Goal: Task Accomplishment & Management: Complete application form

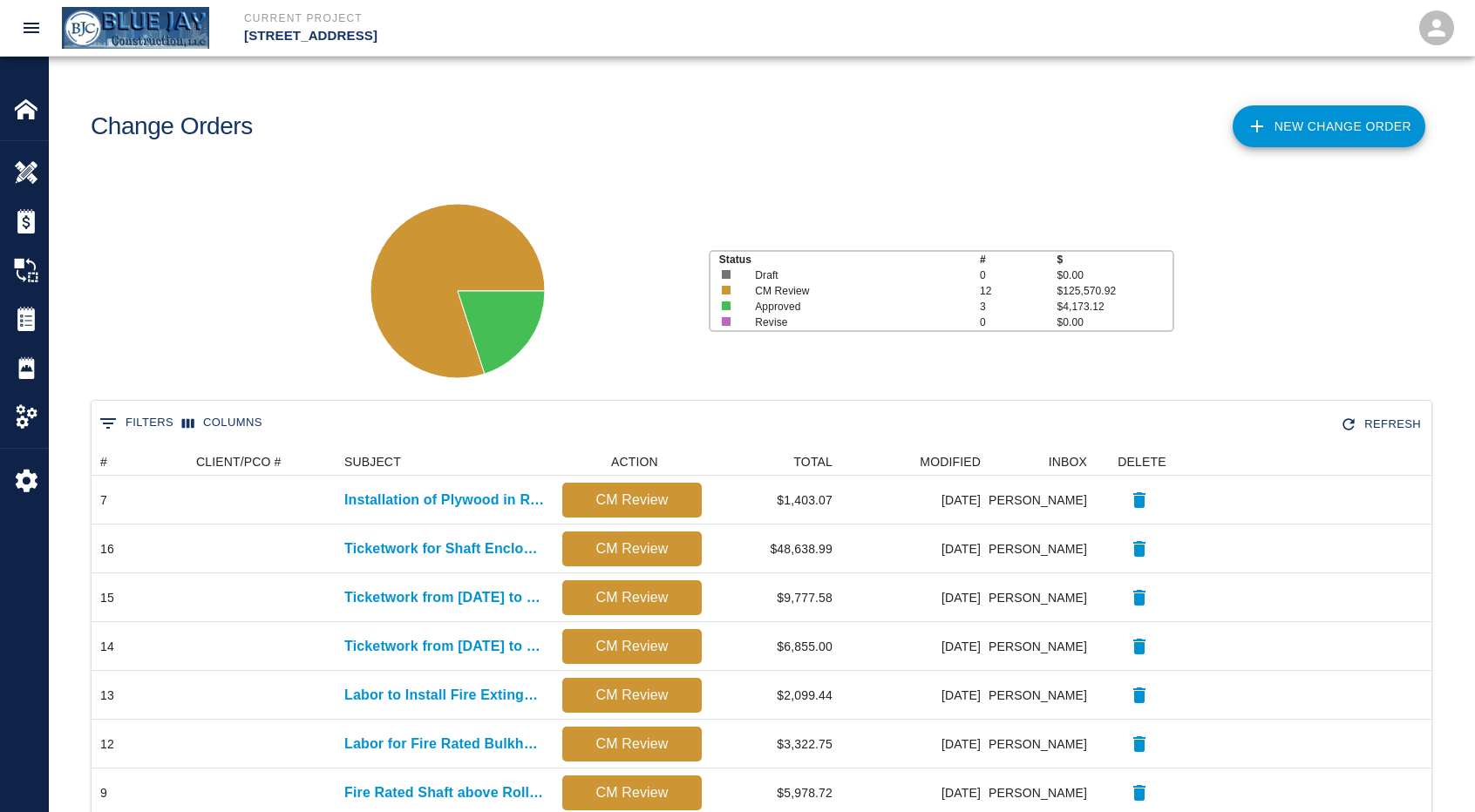
scroll to position [745, 1326]
click at [1294, 130] on link "New Change Order" at bounding box center [1328, 126] width 192 height 42
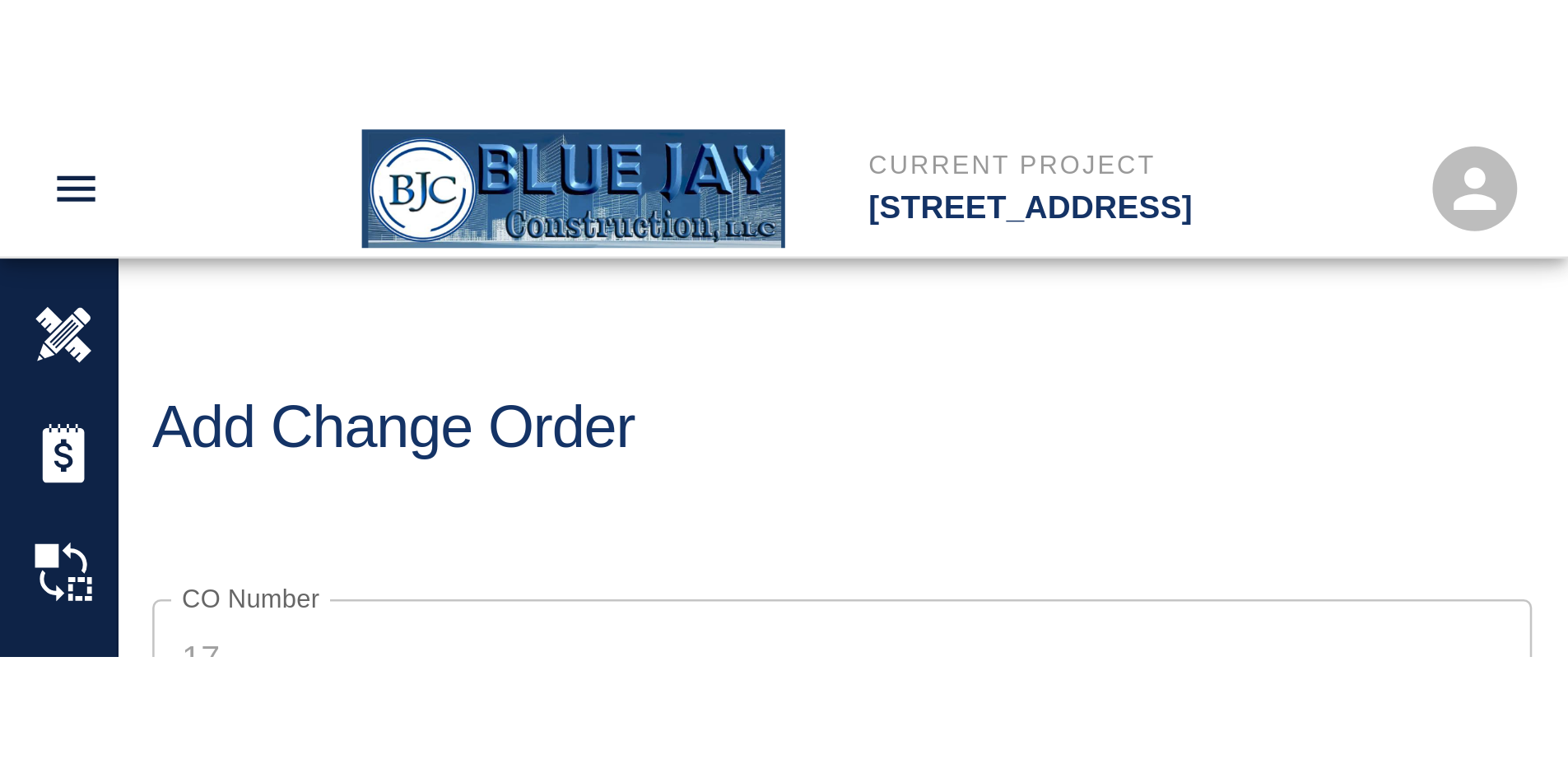
scroll to position [13, 13]
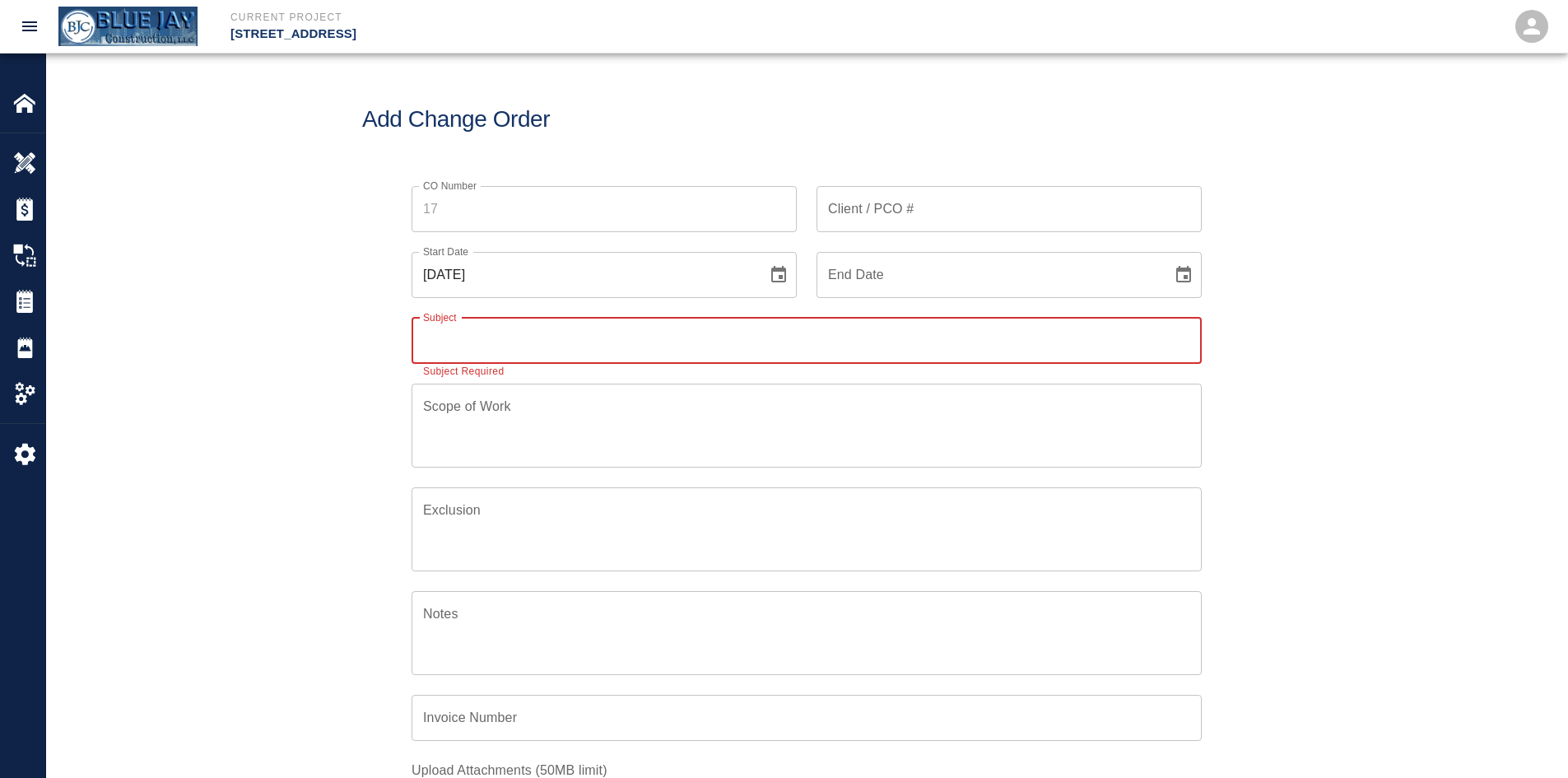
click at [448, 348] on input "Subject" at bounding box center [806, 341] width 790 height 46
type input "Install Fire Caulk on Stairway"
click at [457, 418] on textarea "Scope of Work" at bounding box center [807, 425] width 767 height 57
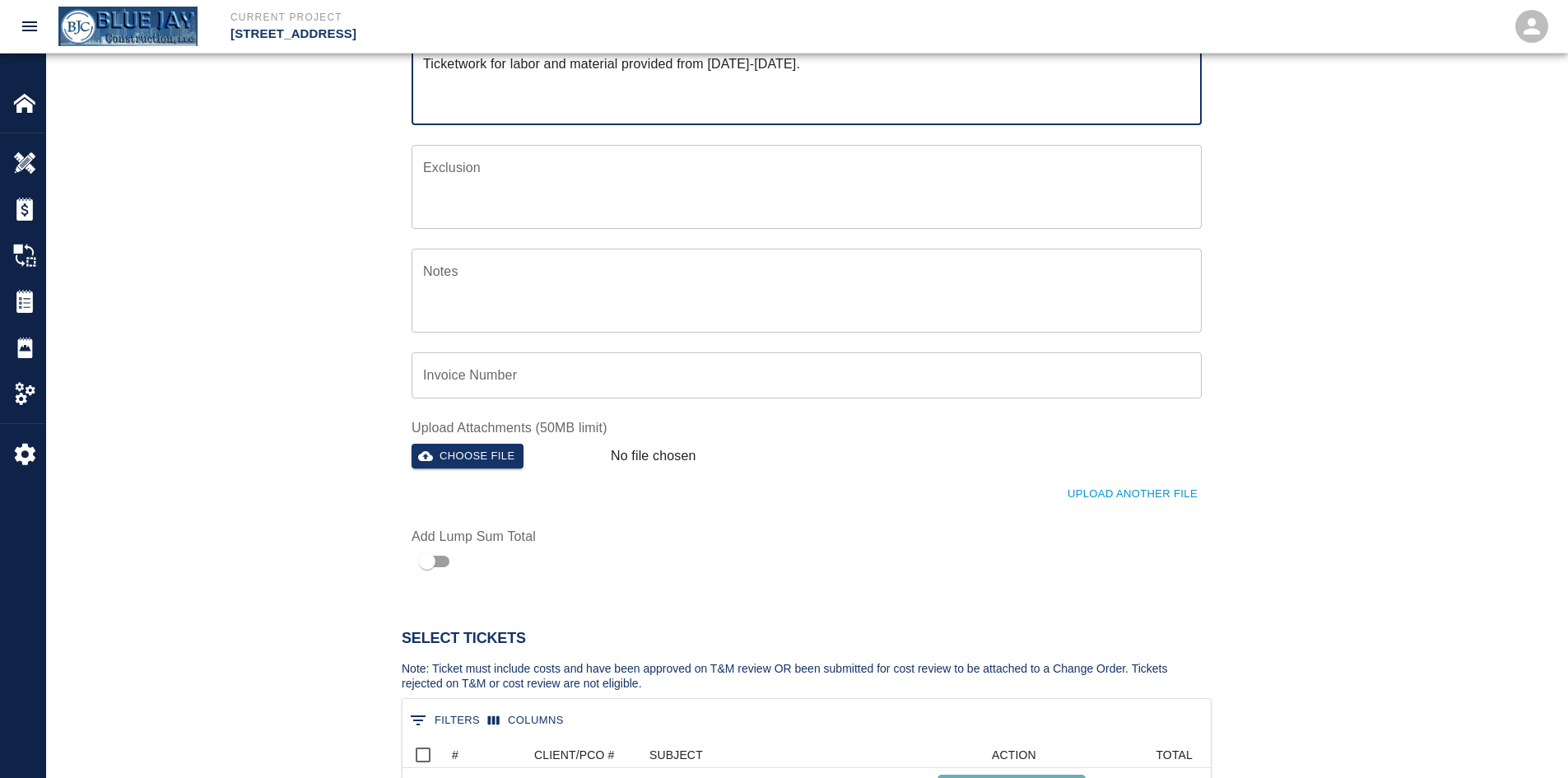
scroll to position [356, 0]
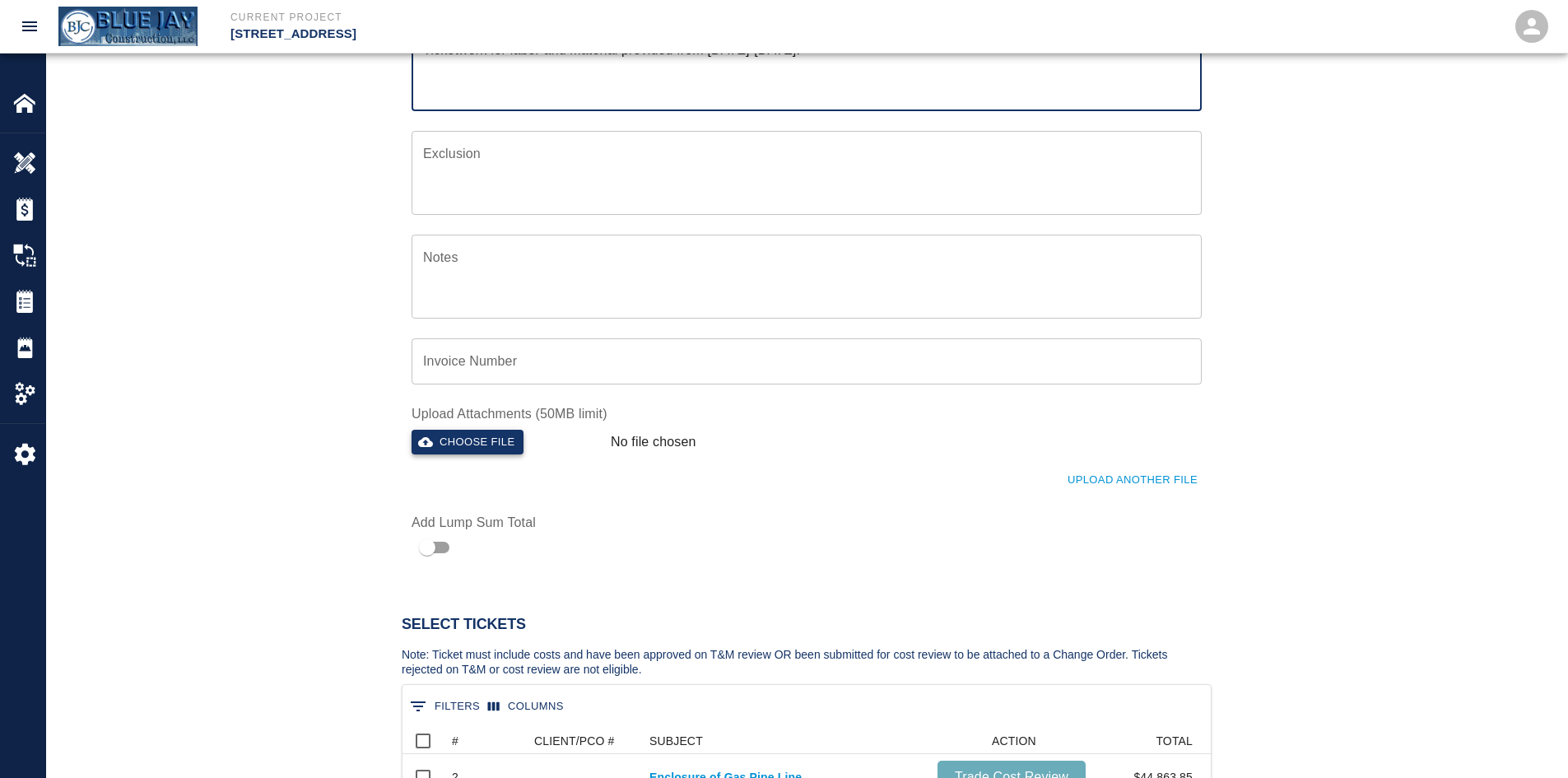
type textarea "Ticketwork for labor and material provided from 6/23-6/25/2025."
click at [482, 437] on button "Choose file" at bounding box center [467, 442] width 112 height 25
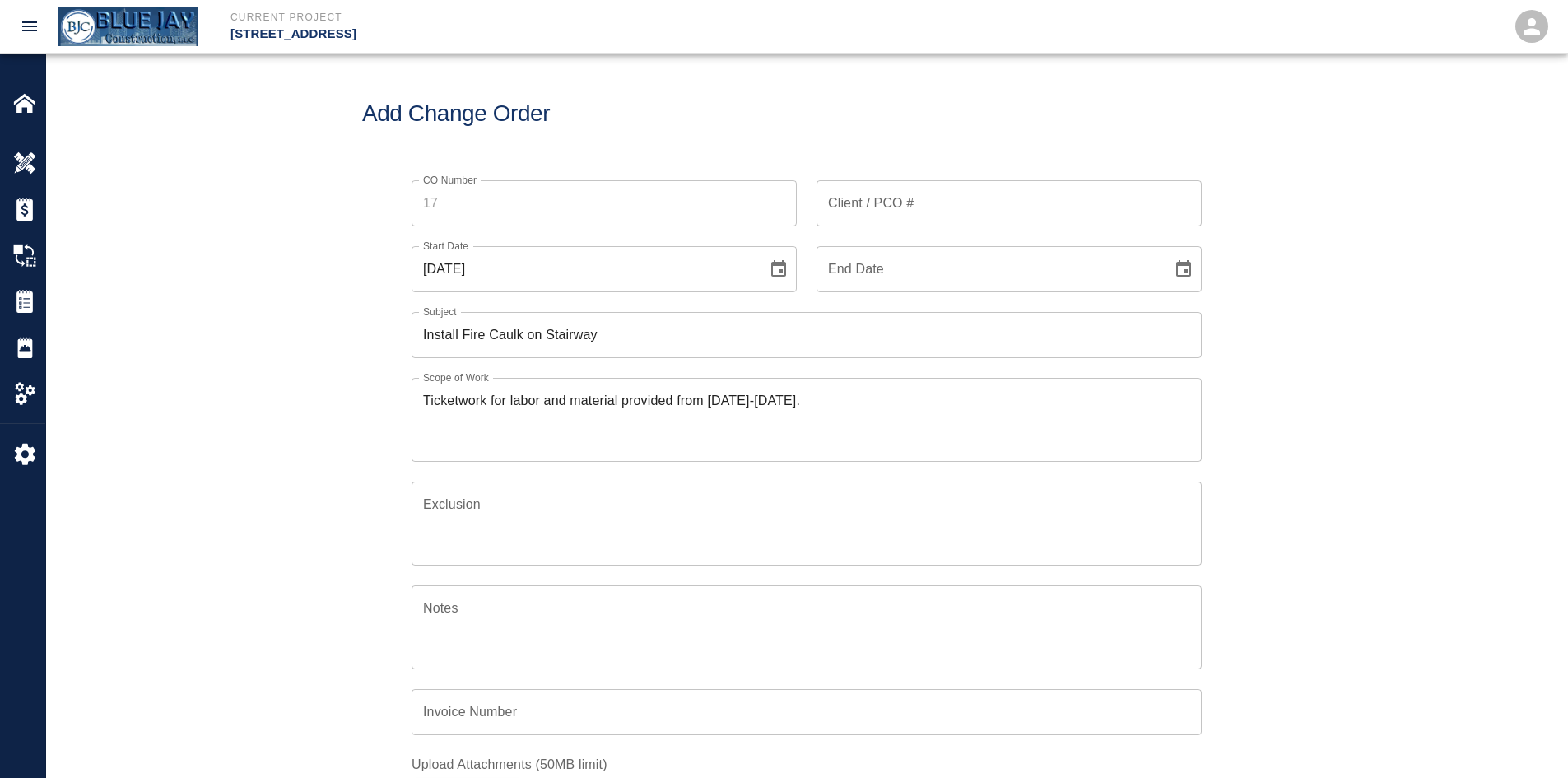
scroll to position [0, 0]
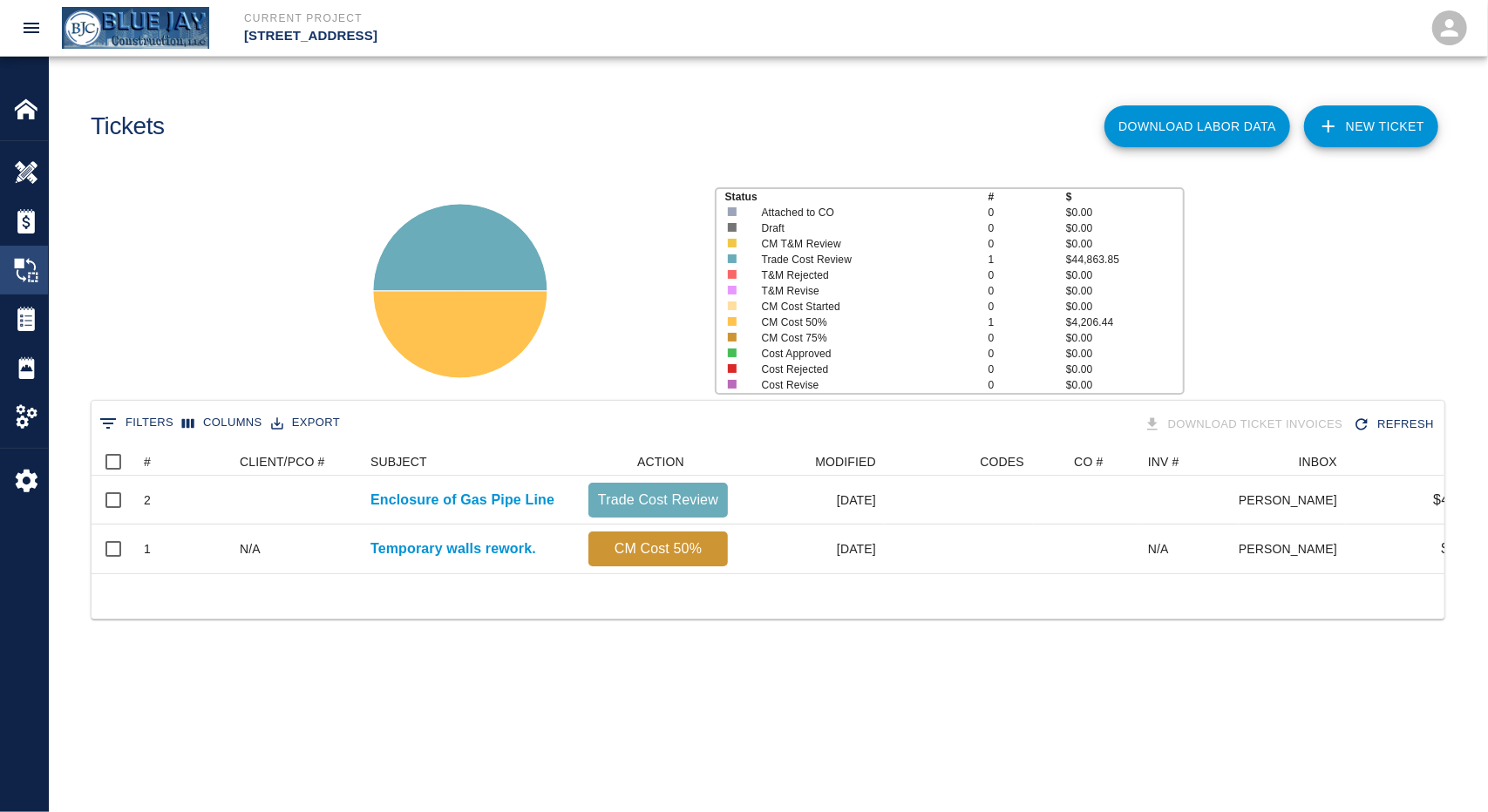
click at [30, 285] on div "Change Orders" at bounding box center [24, 270] width 48 height 49
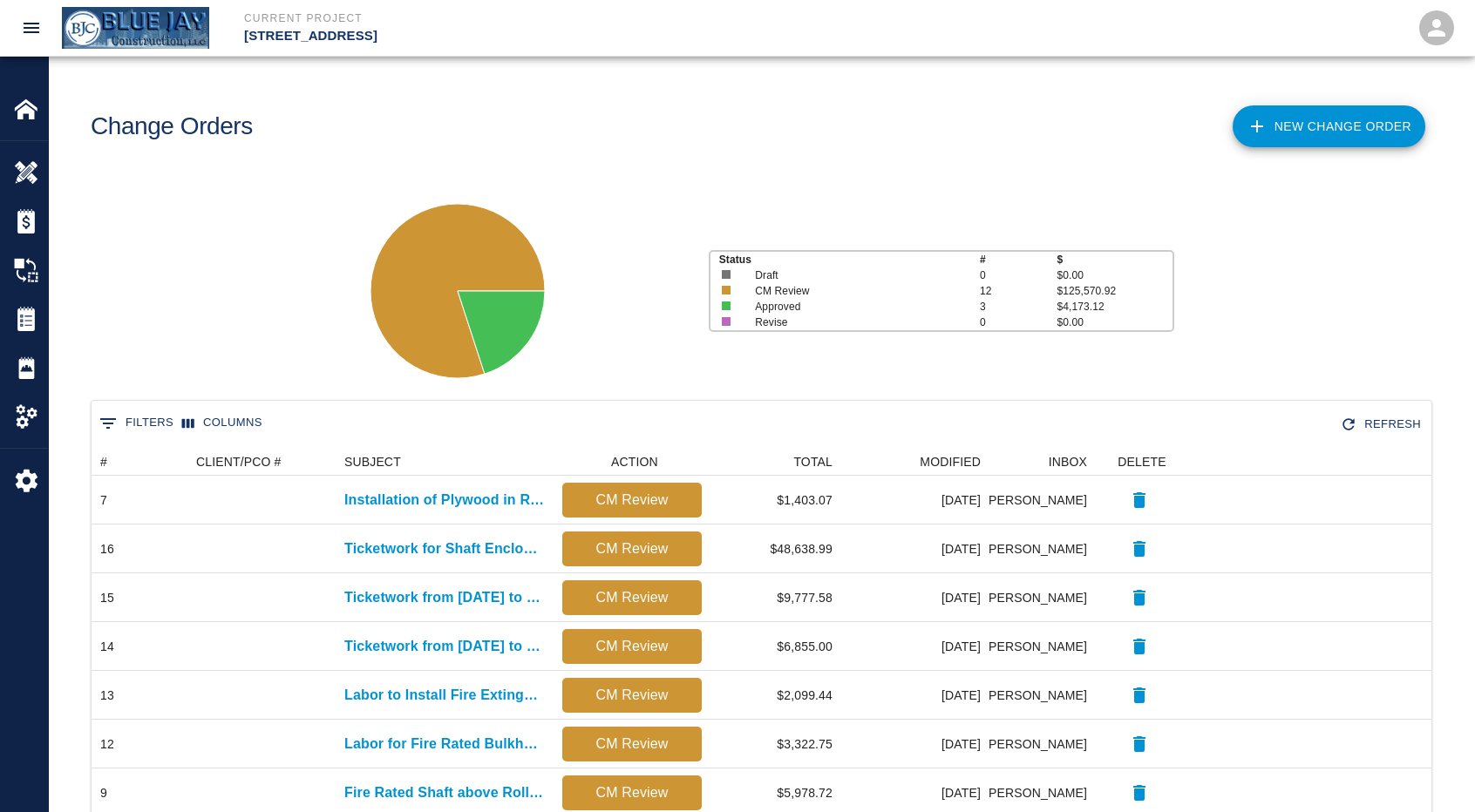
click at [1305, 132] on link "New Change Order" at bounding box center [1328, 126] width 192 height 42
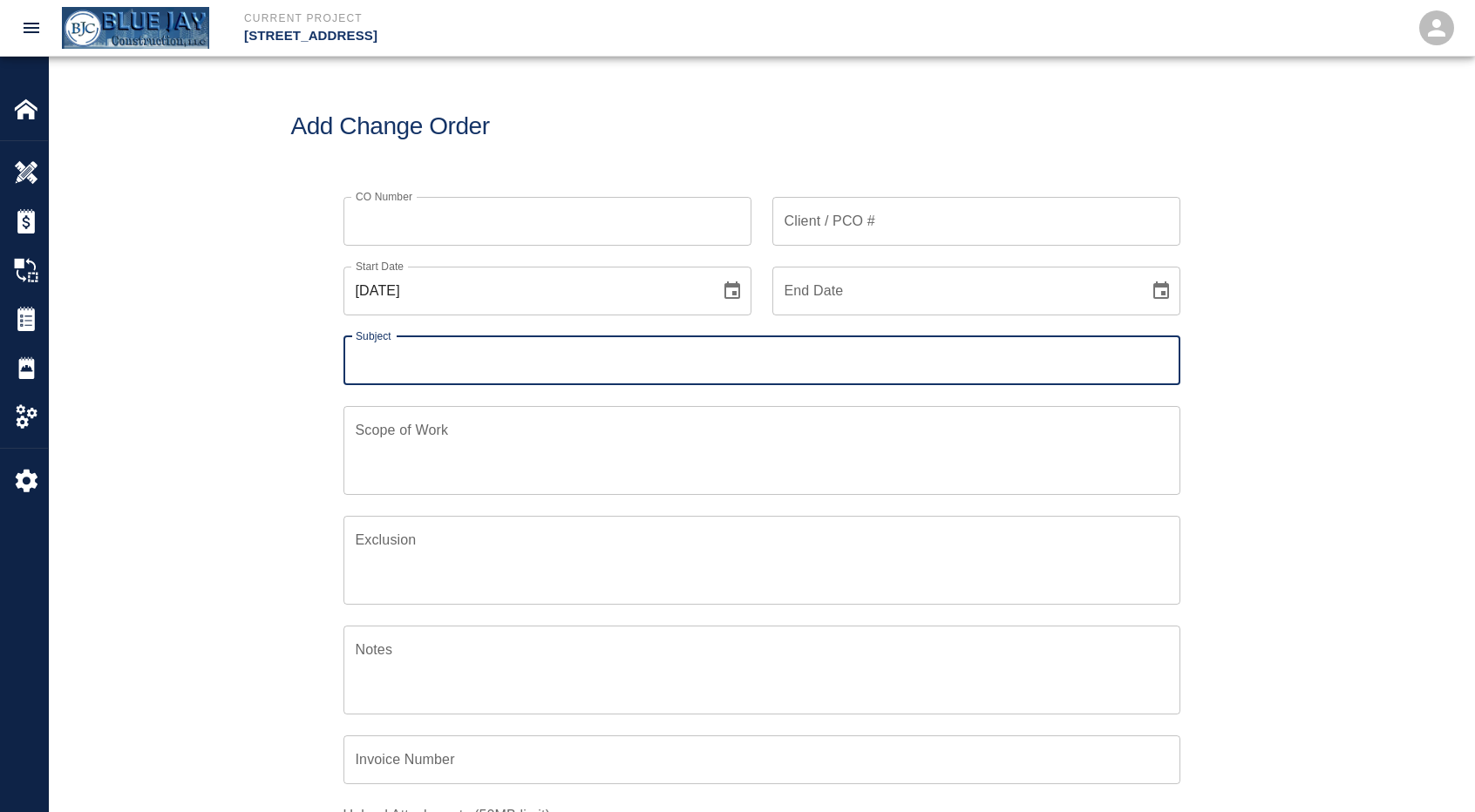
scroll to position [112, 843]
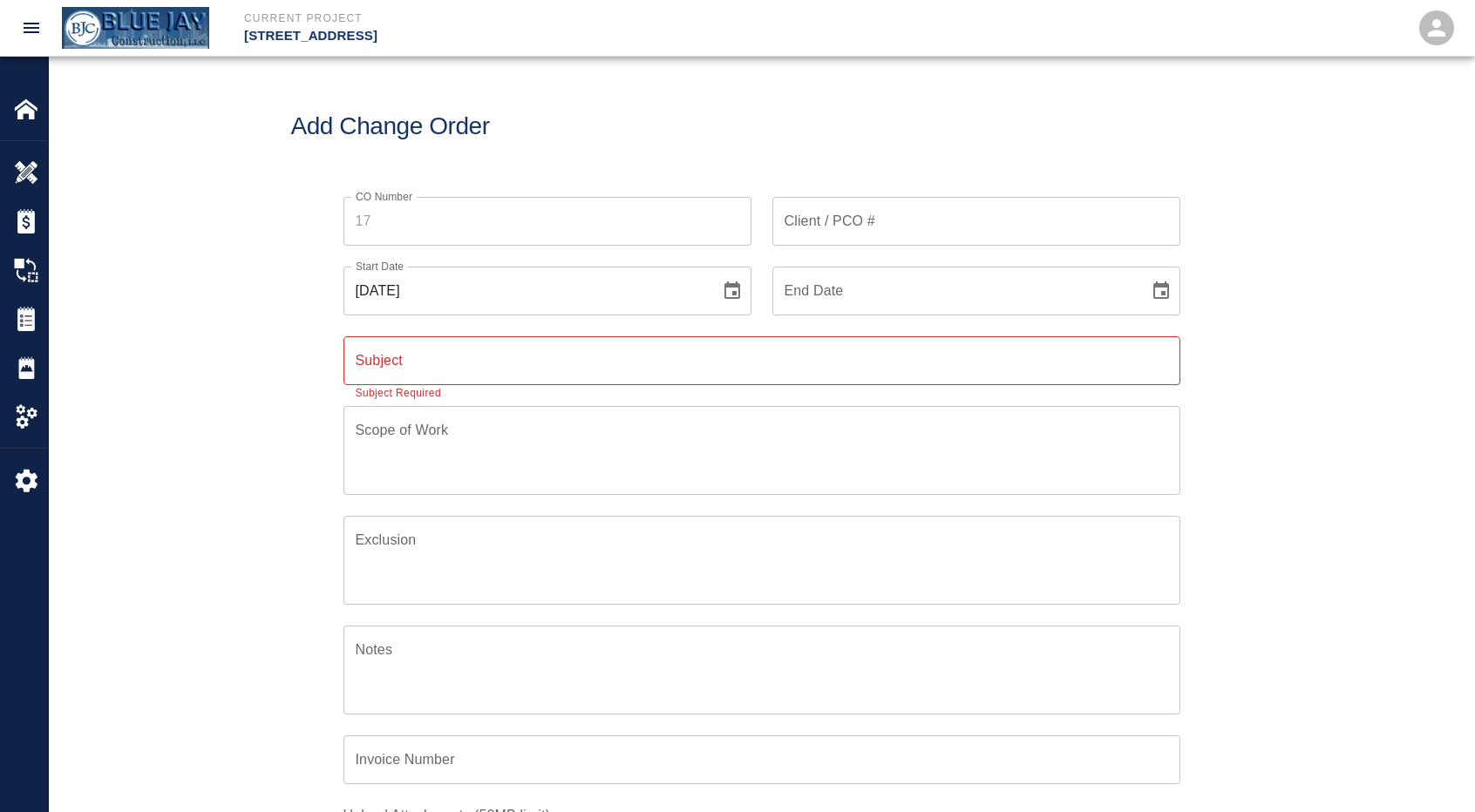
click at [458, 359] on input "Subject" at bounding box center [762, 360] width 836 height 49
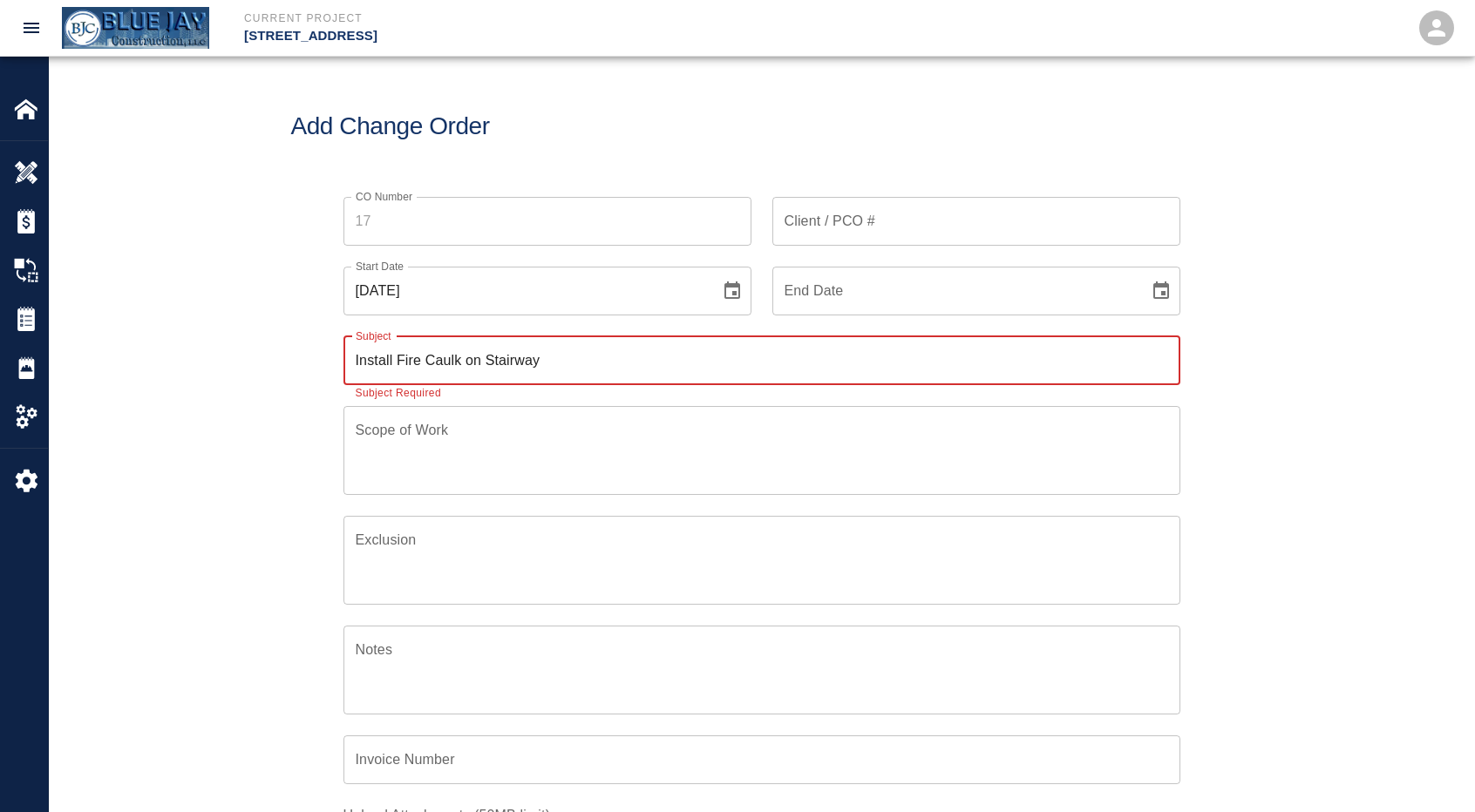
type input "Install Fire Caulk on Stairway"
click at [730, 293] on icon "Choose date, selected date is Aug 11, 2025" at bounding box center [732, 291] width 21 height 21
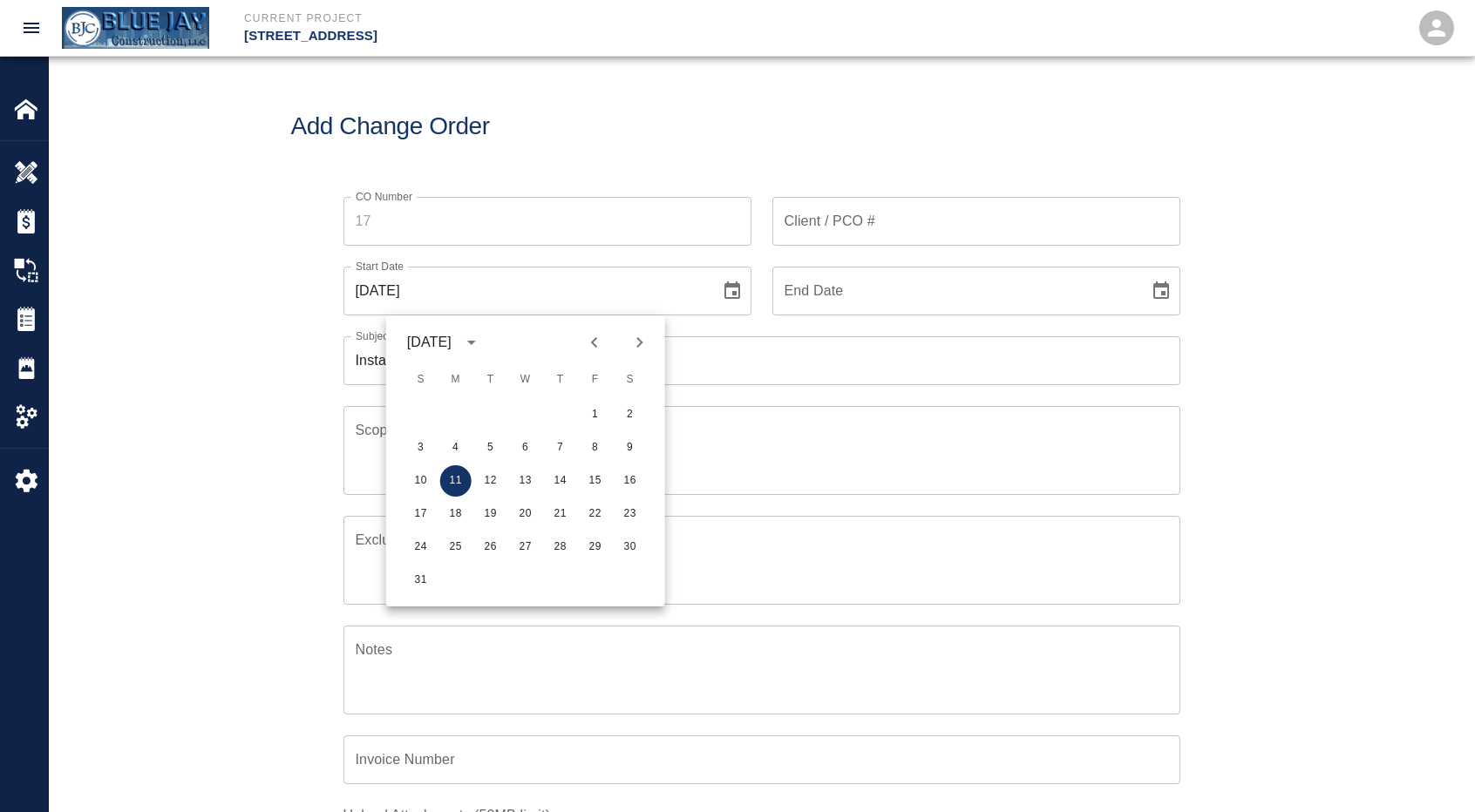
click at [644, 343] on icon "Next month" at bounding box center [640, 342] width 21 height 21
click at [603, 341] on icon "Previous month" at bounding box center [594, 342] width 21 height 21
click at [603, 342] on icon "Previous month" at bounding box center [594, 342] width 21 height 21
click at [464, 511] on button "23" at bounding box center [456, 514] width 31 height 31
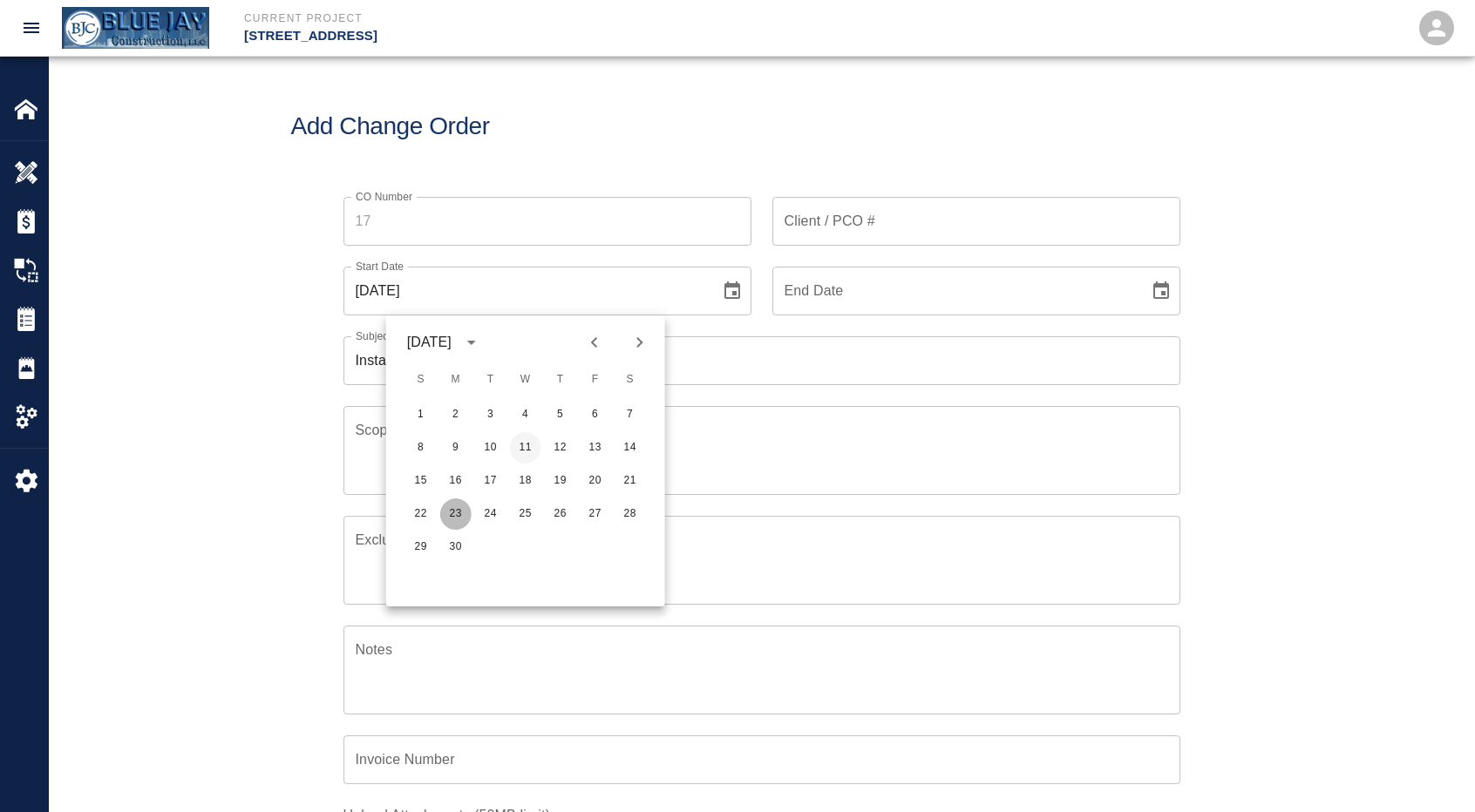
type input "[DATE]"
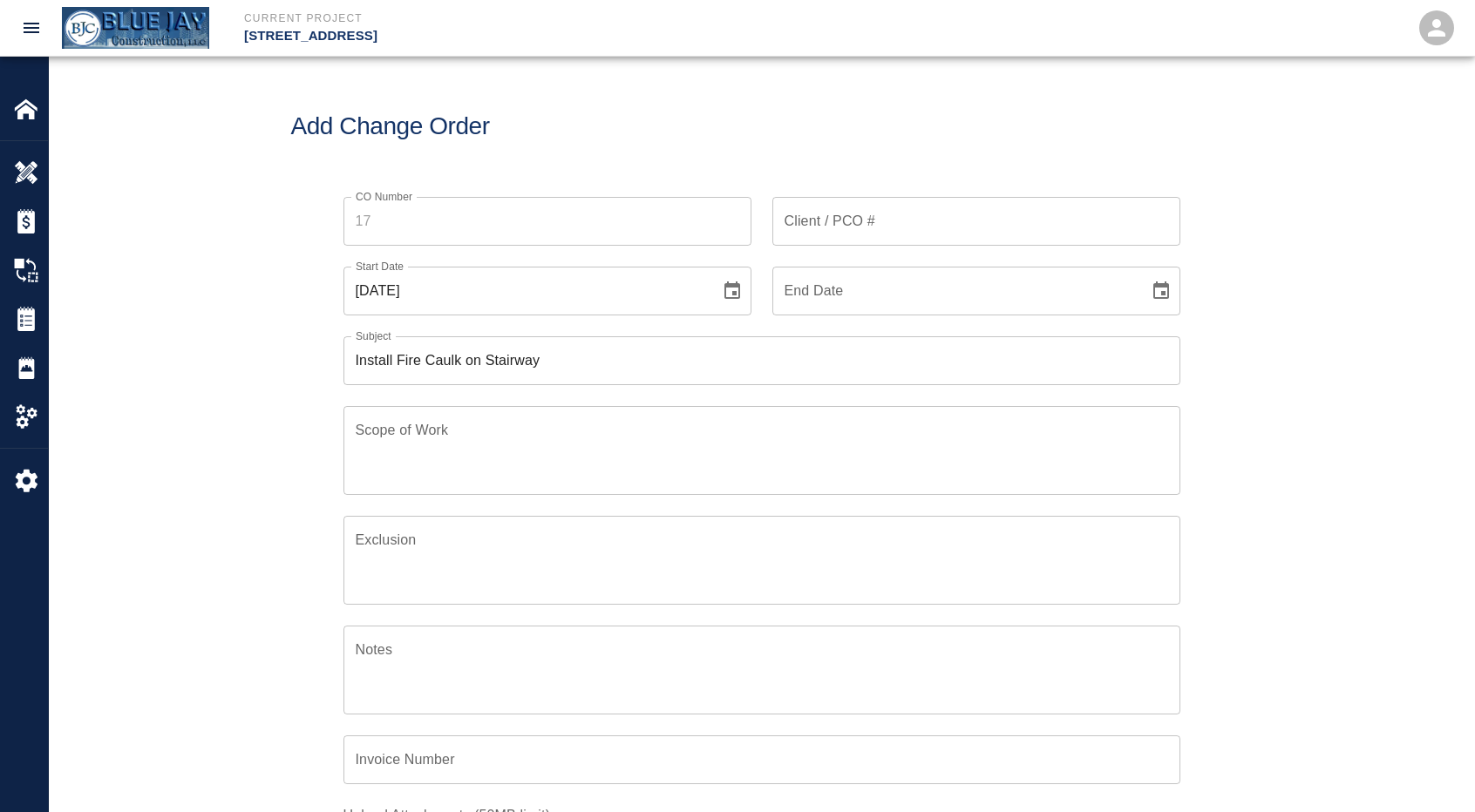
drag, startPoint x: 985, startPoint y: 293, endPoint x: 1208, endPoint y: 291, distance: 223.0
click at [986, 292] on input "End Date" at bounding box center [954, 291] width 364 height 49
click at [1162, 294] on icon "Choose date" at bounding box center [1161, 290] width 16 height 18
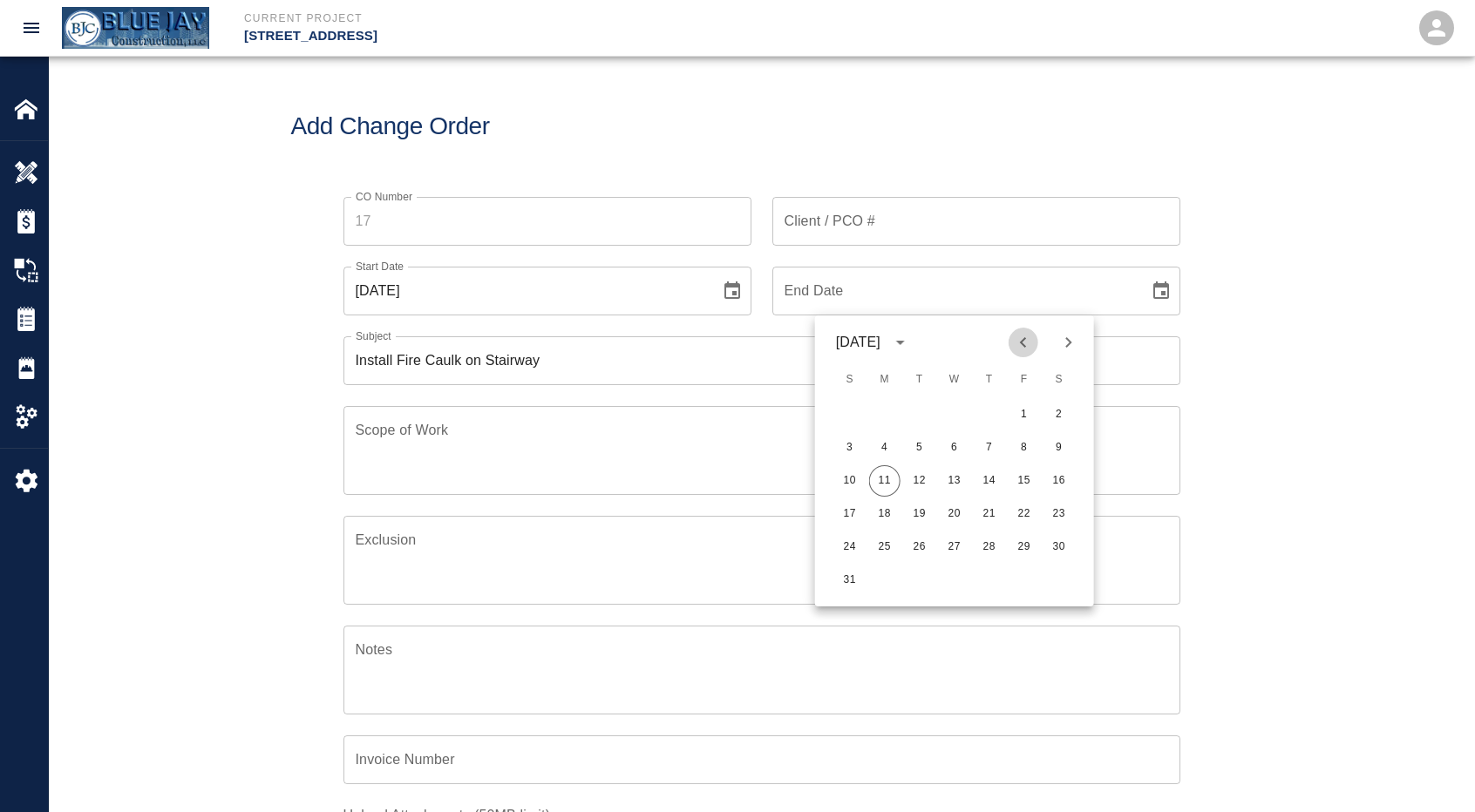
click at [1030, 336] on icon "Previous month" at bounding box center [1023, 342] width 21 height 21
click at [945, 509] on button "25" at bounding box center [955, 514] width 31 height 31
type input "[DATE]"
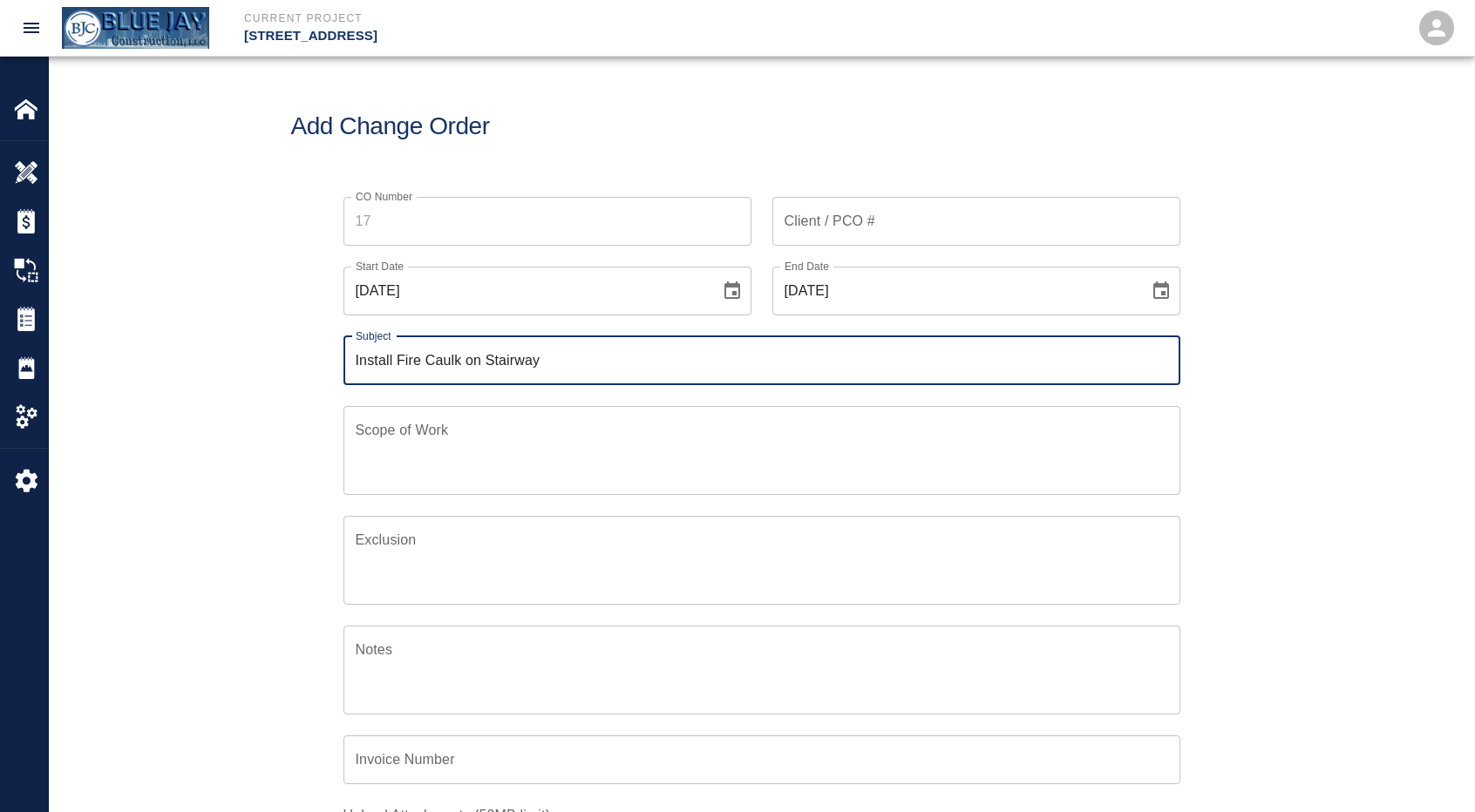
click at [818, 363] on input "Install Fire Caulk on Stairway" at bounding box center [762, 360] width 836 height 49
click at [800, 449] on textarea "Scope of Work" at bounding box center [762, 450] width 812 height 60
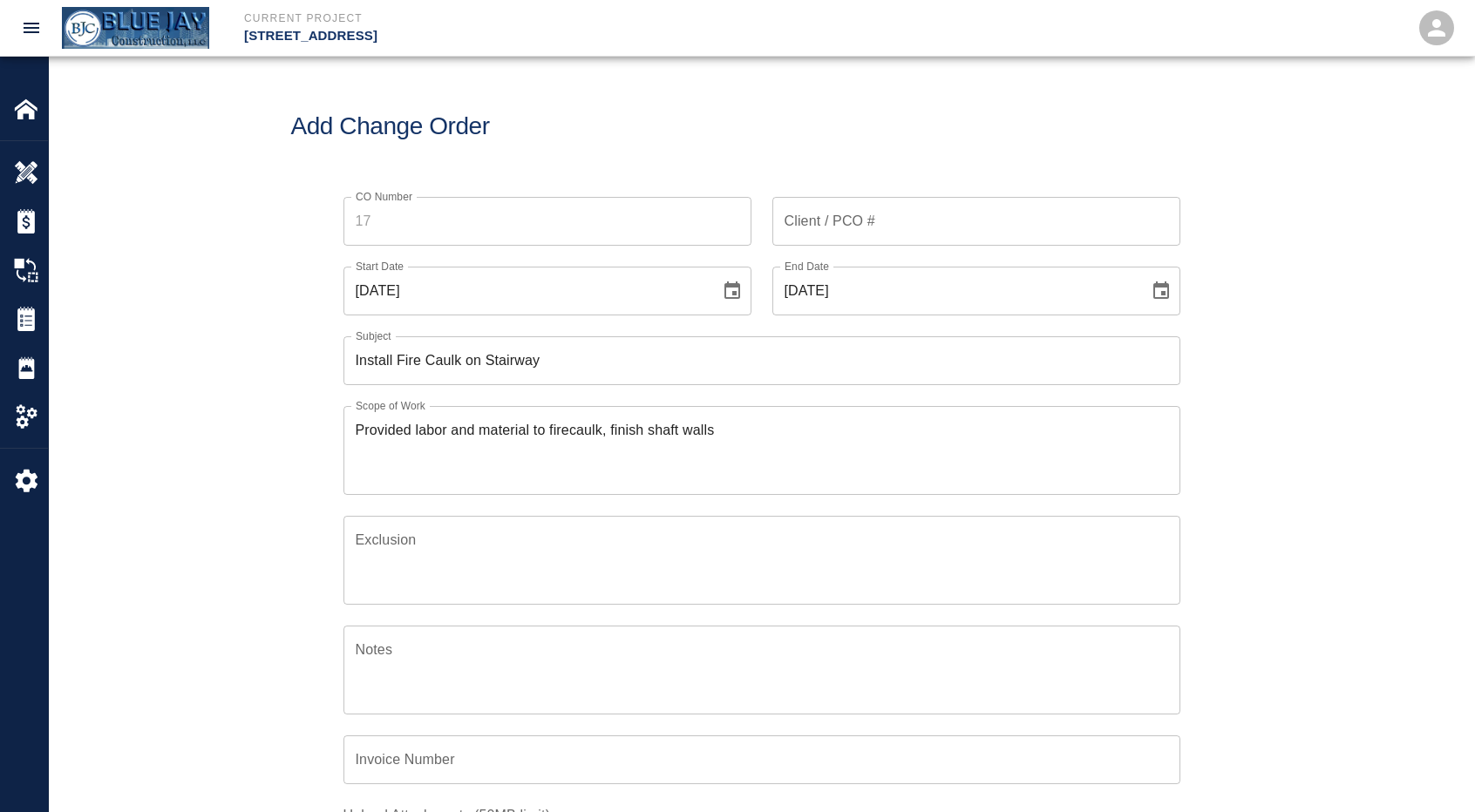
click at [732, 433] on textarea "Provided labor and material to firecaulk, finish shaft walls" at bounding box center [762, 450] width 812 height 60
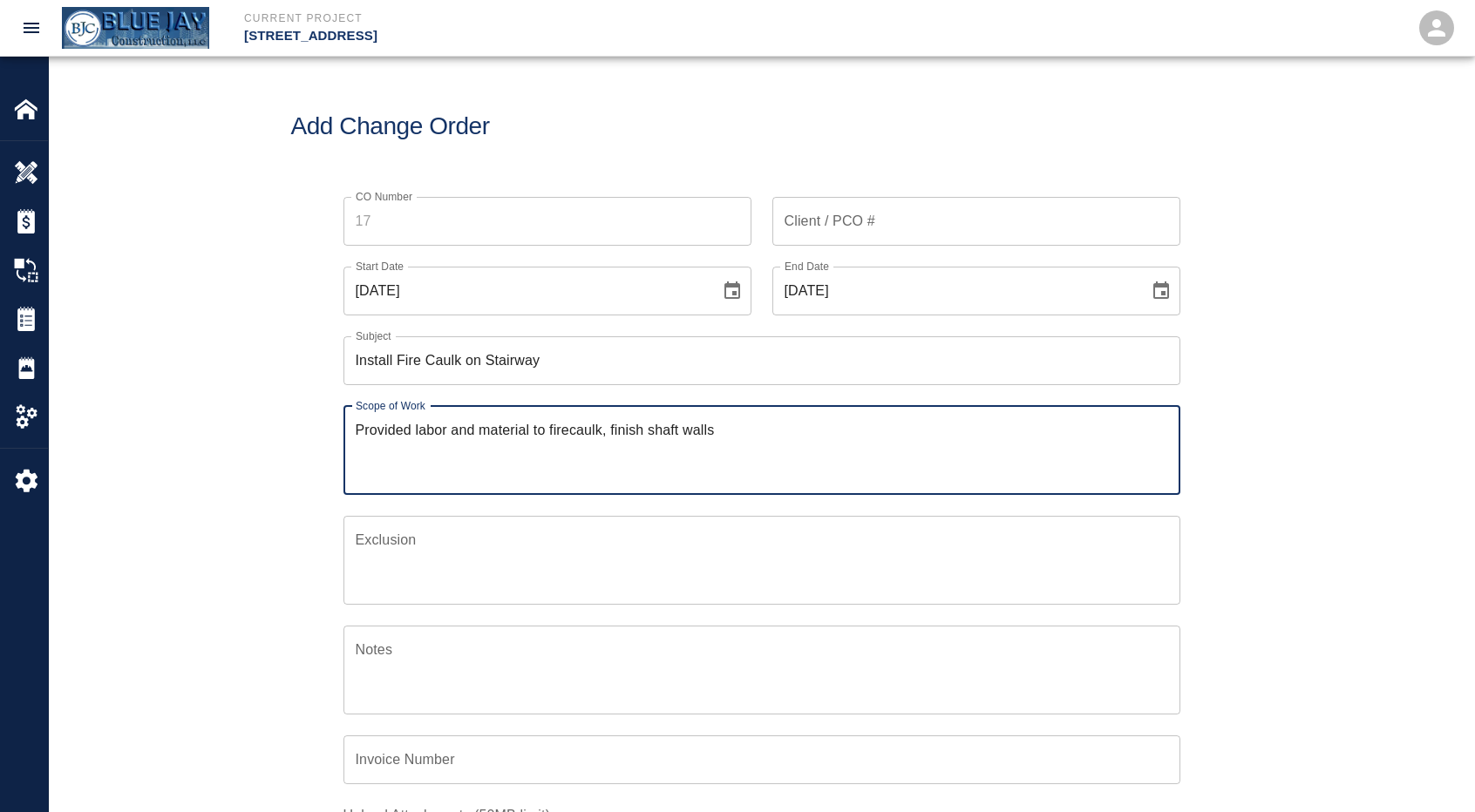
click at [410, 430] on textarea "Provided labor and material to firecaulk, finish shaft walls" at bounding box center [762, 450] width 812 height 60
click at [710, 428] on textarea "Provided labor and material to firecaulk, finish shaft walls" at bounding box center [762, 450] width 812 height 60
click at [749, 433] on textarea "Provided labor and material to firecaulk, finish shaft walls" at bounding box center [762, 450] width 812 height 60
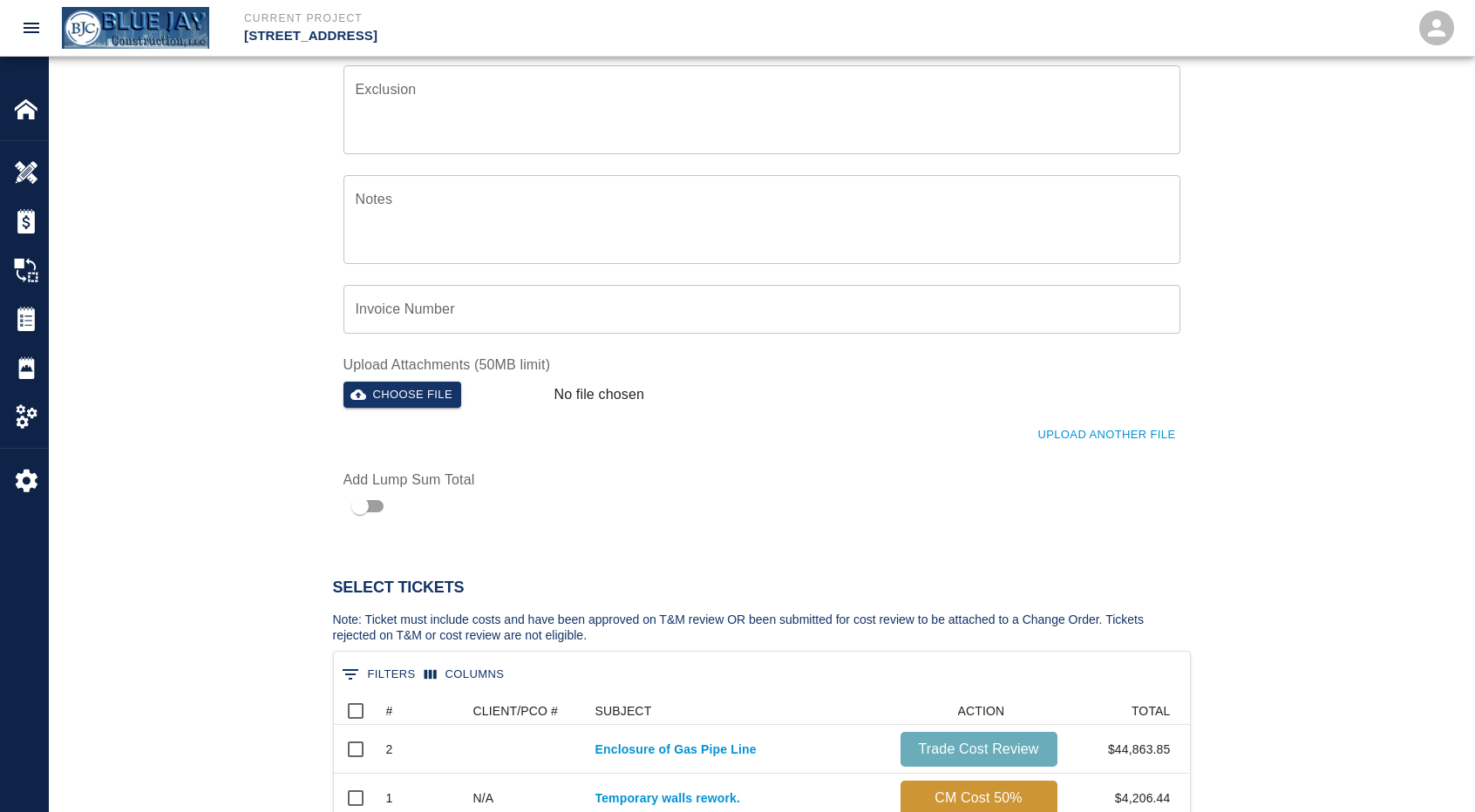
scroll to position [470, 0]
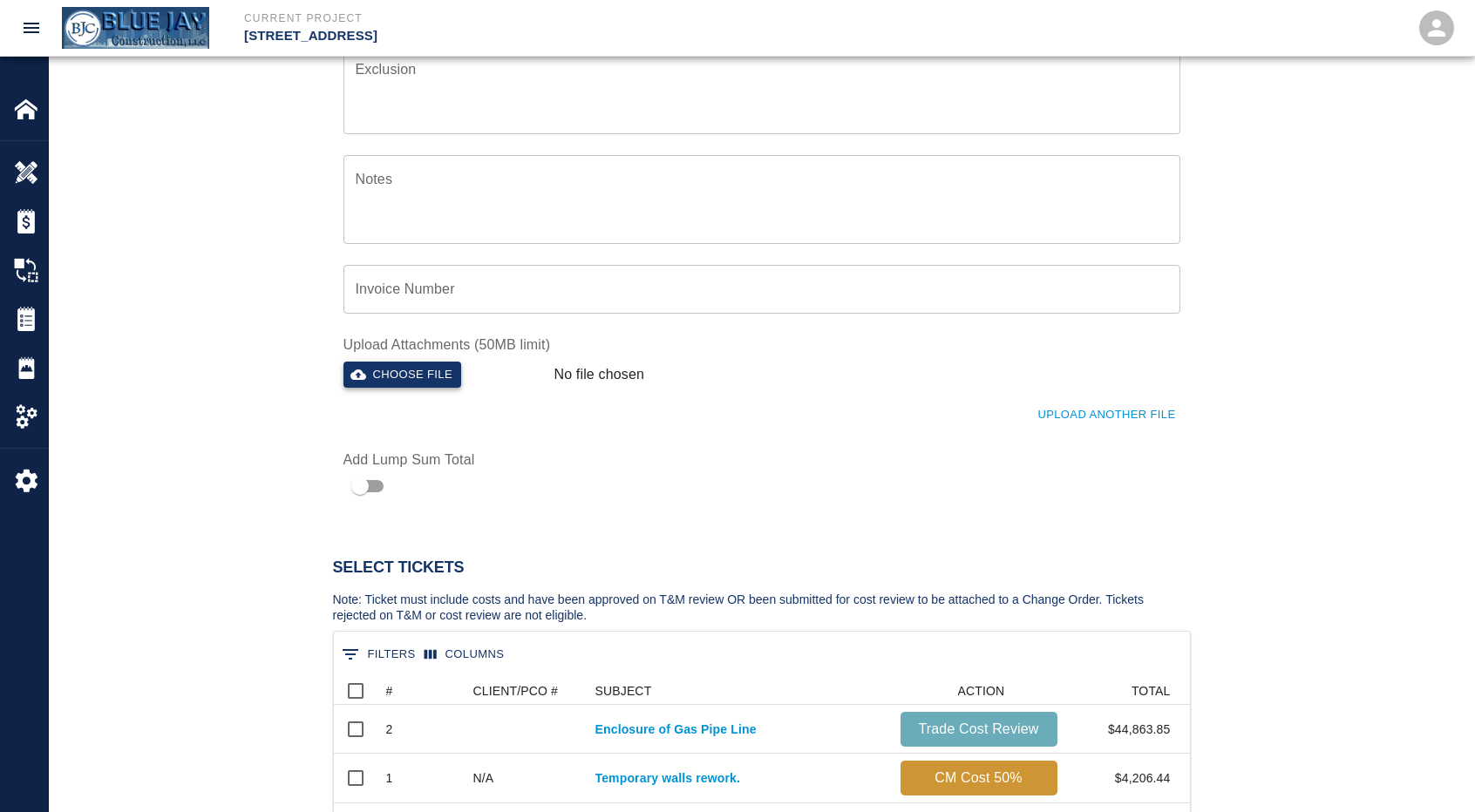
click at [447, 373] on button "Choose file" at bounding box center [403, 374] width 118 height 27
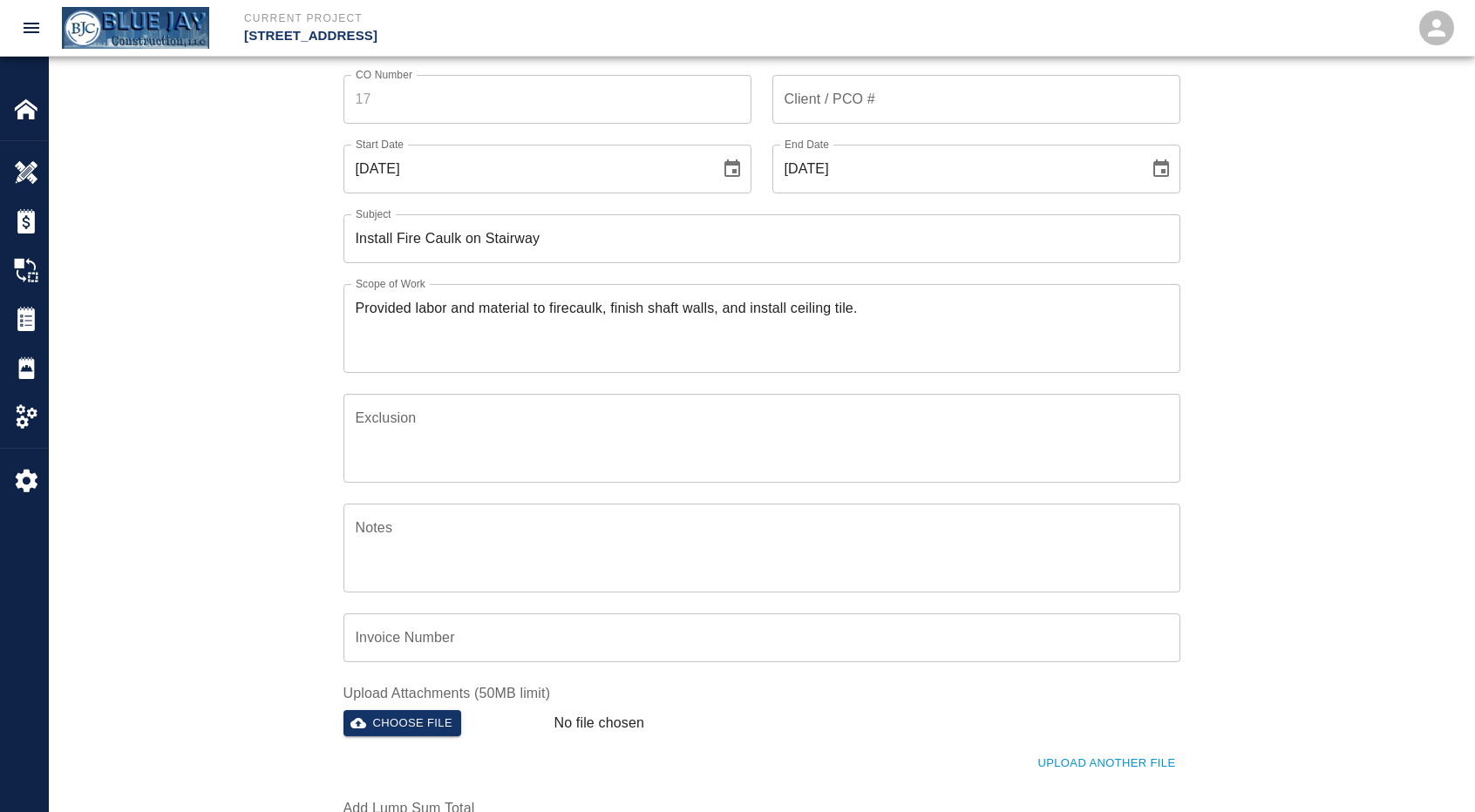
click at [881, 313] on textarea "Provided labor and material to firecaulk, finish shaft walls, and install ceili…" at bounding box center [762, 327] width 812 height 60
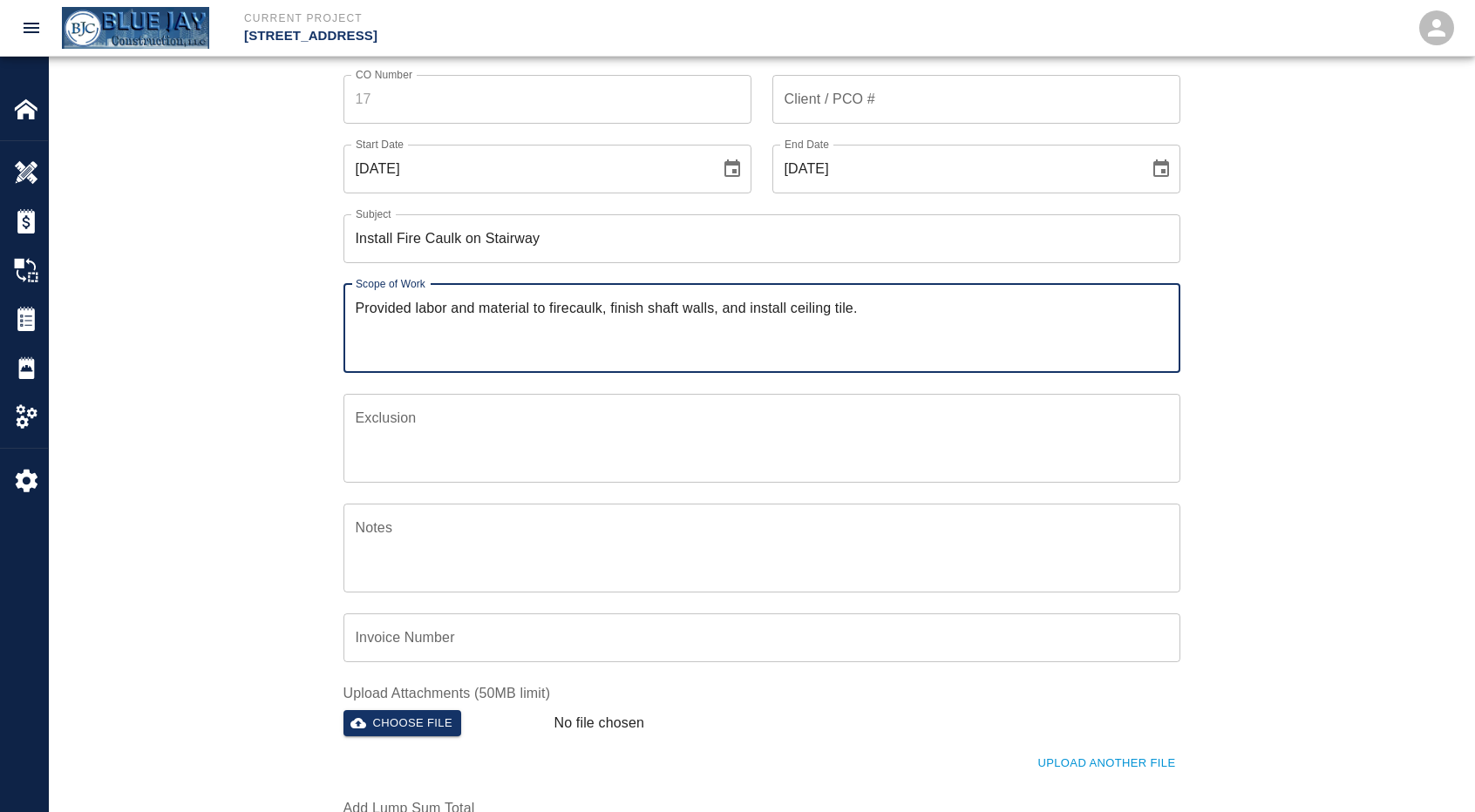
click at [598, 303] on textarea "Provided labor and material to firecaulk, finish shaft walls, and install ceili…" at bounding box center [762, 327] width 812 height 60
click at [570, 306] on textarea "Provided labor and material to firecaulk, finish shaft walls, and install ceili…" at bounding box center [762, 327] width 812 height 60
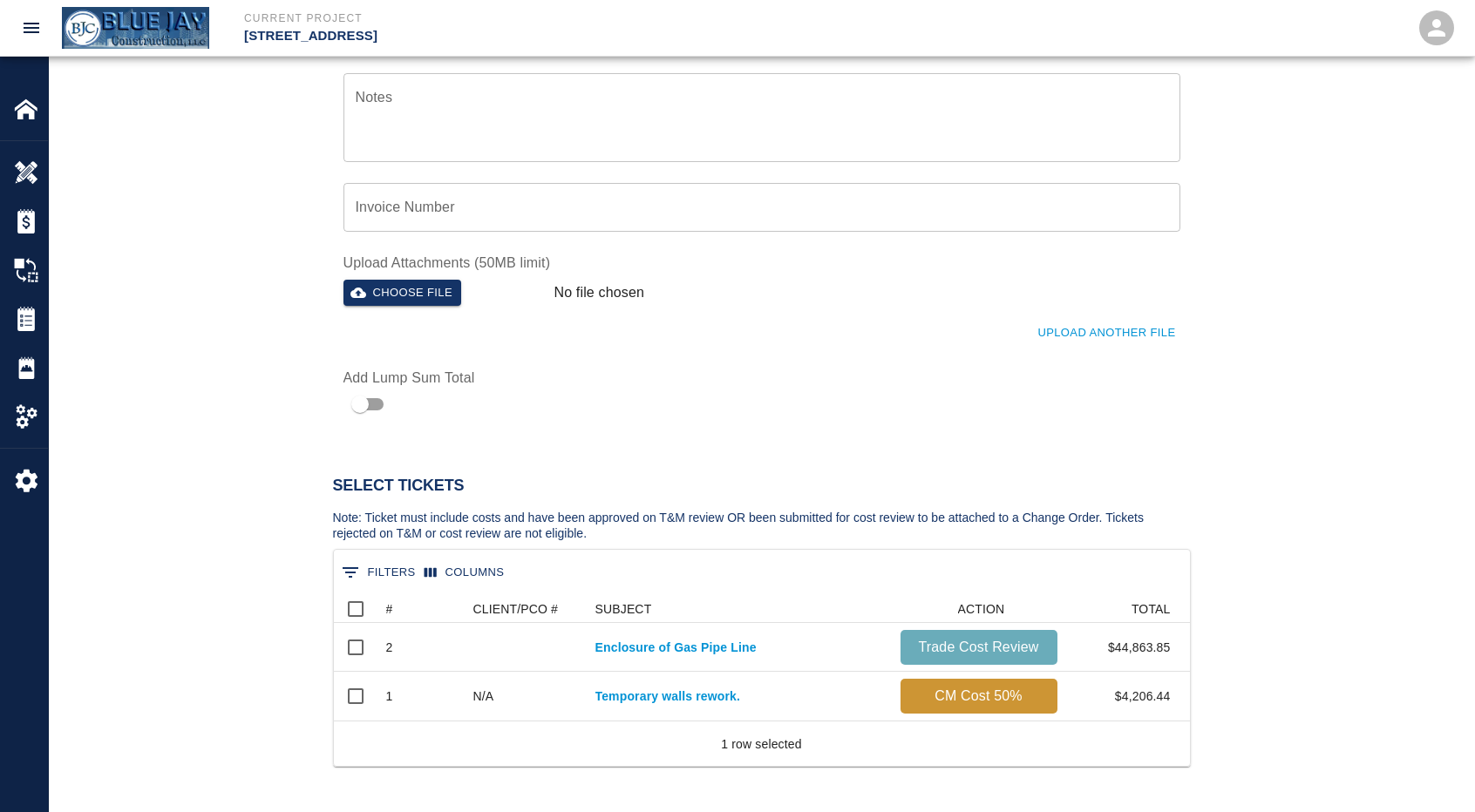
scroll to position [557, 0]
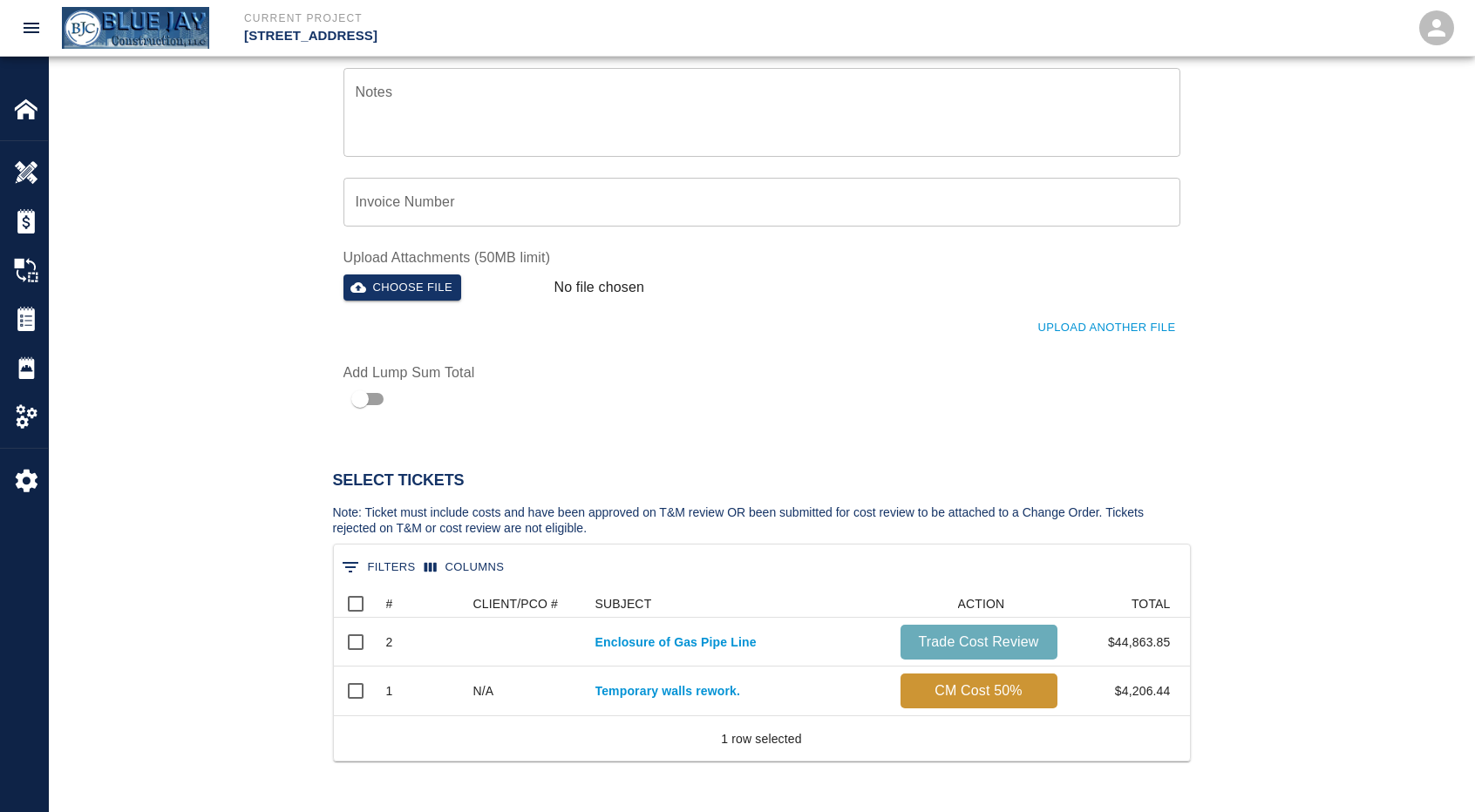
type textarea "Provided labor and material to fire caulk, finish shaft walls, and install ceil…"
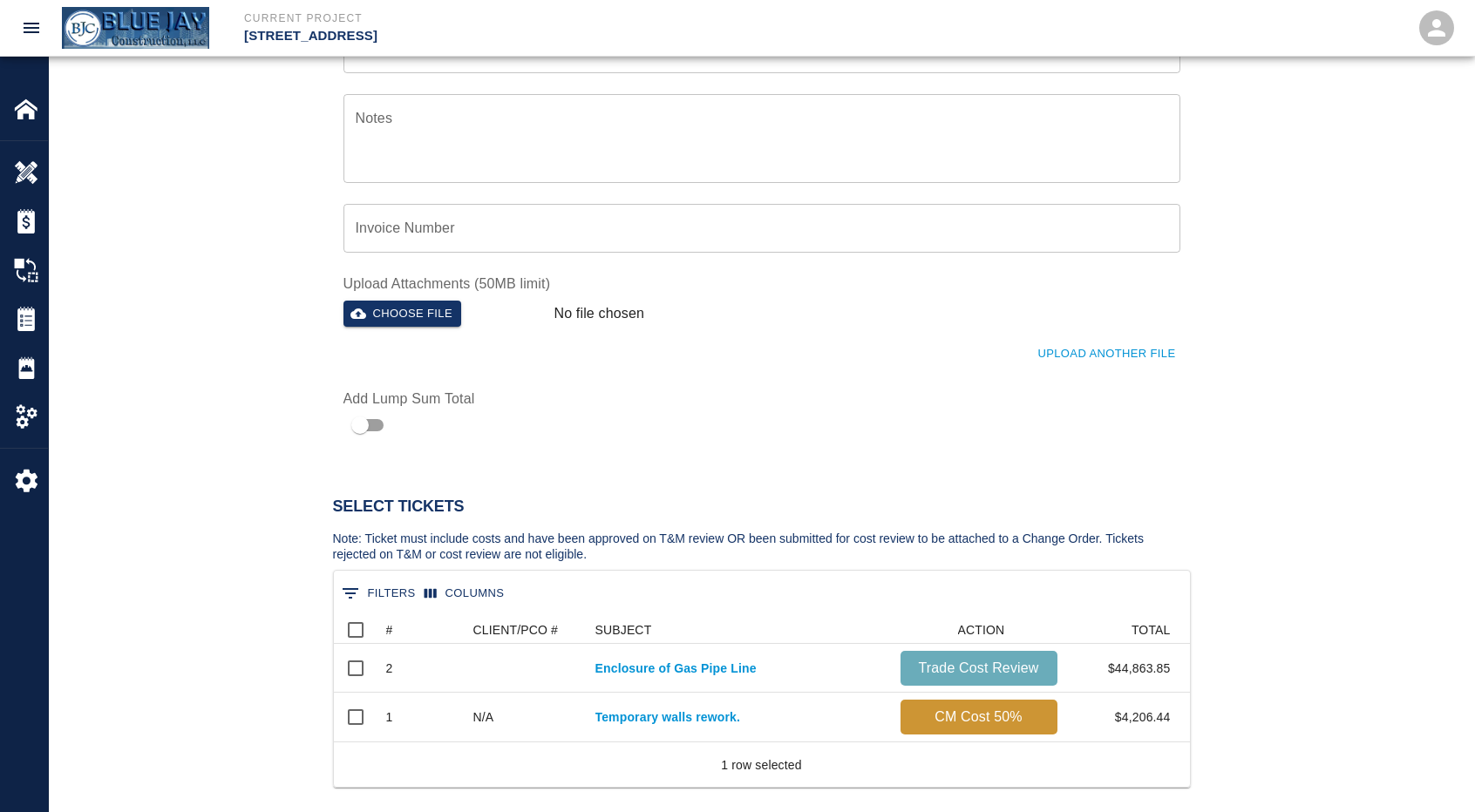
scroll to position [209, 0]
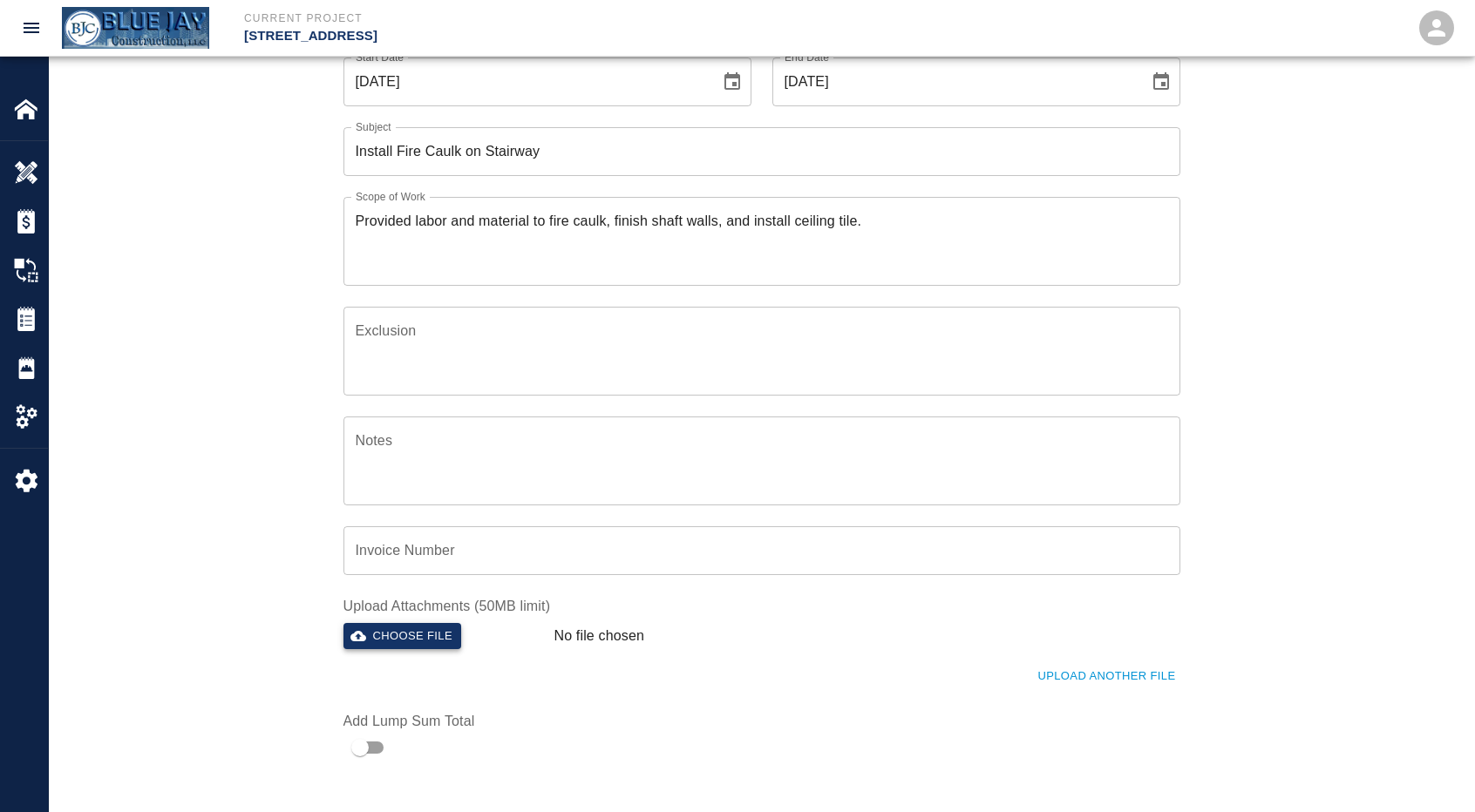
click at [408, 636] on button "Choose file" at bounding box center [403, 636] width 118 height 27
click at [653, 636] on p "[STREET_ADDRESS] Install Fire Caulk on Stairways.pdf" at bounding box center [734, 636] width 360 height 21
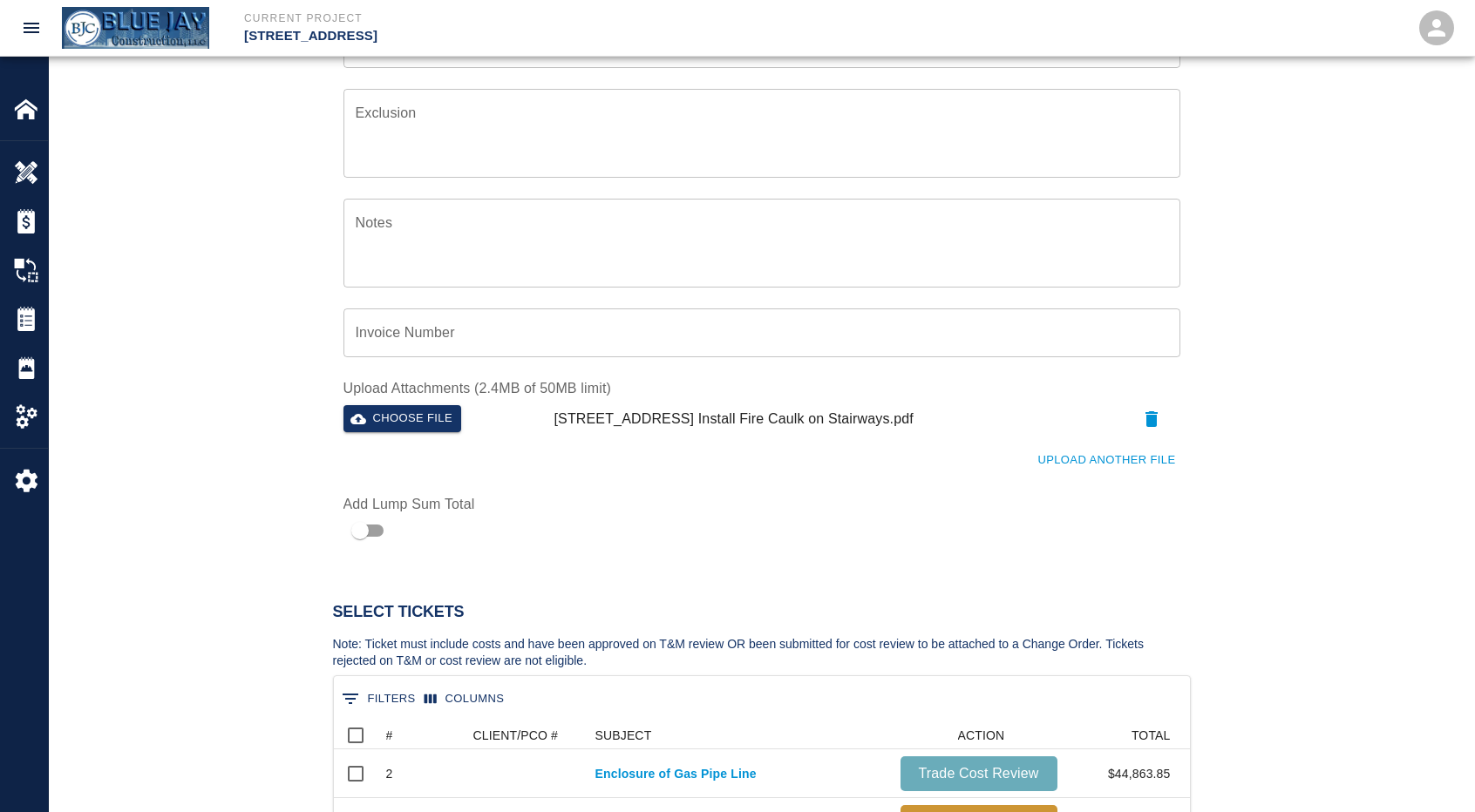
scroll to position [470, 0]
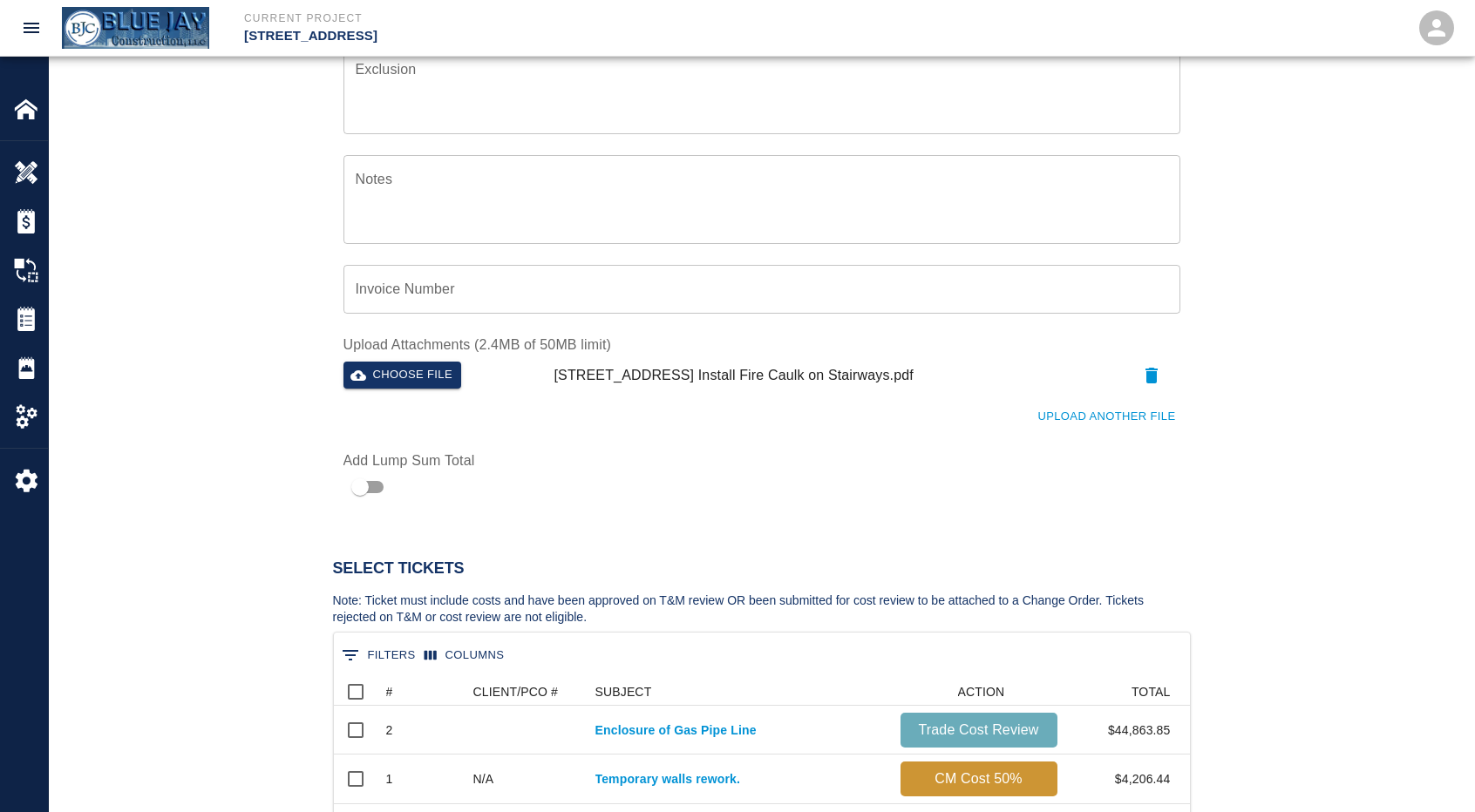
click at [779, 401] on div "Upload Another File" at bounding box center [751, 406] width 858 height 48
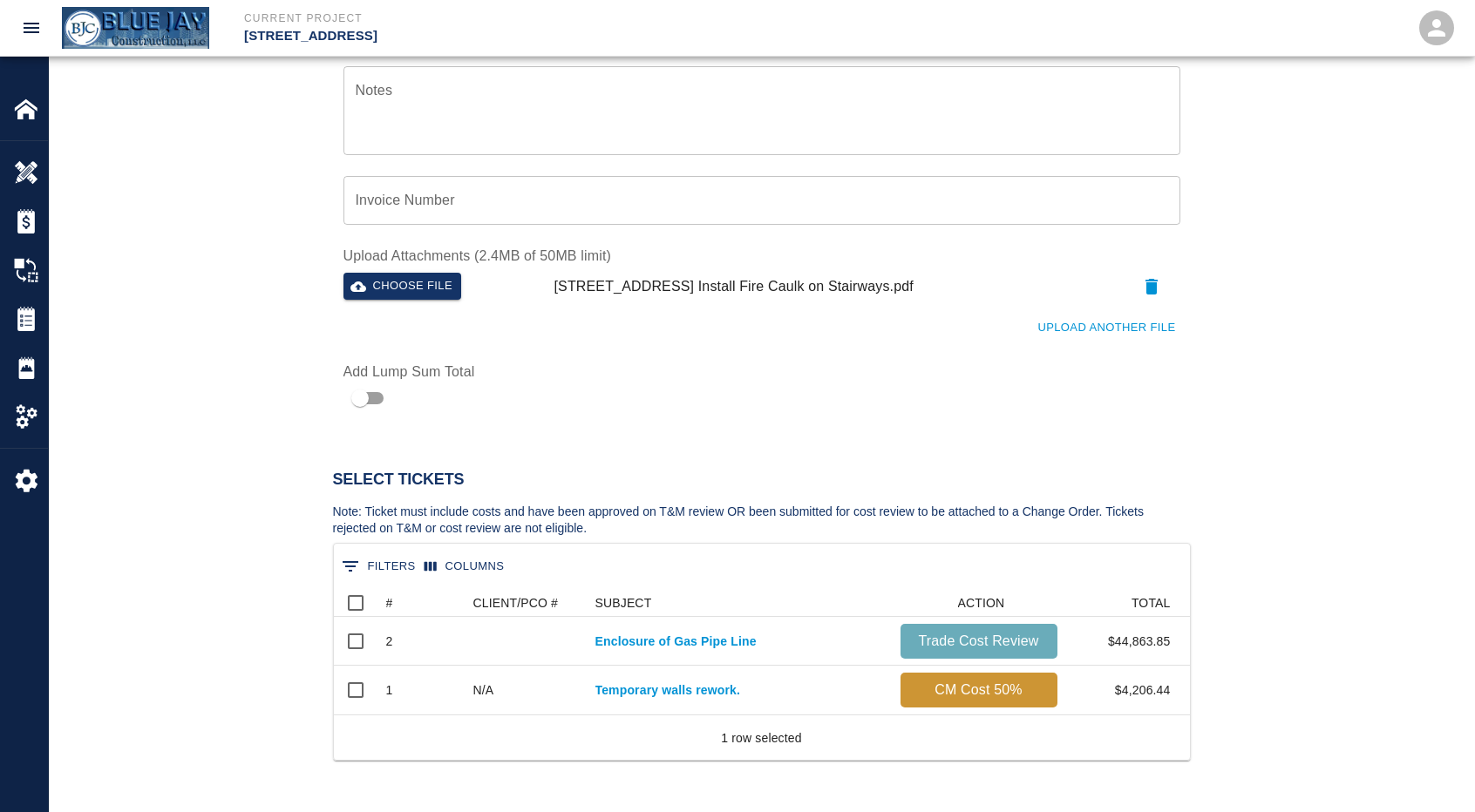
scroll to position [557, 0]
click at [344, 394] on input "checkbox" at bounding box center [360, 400] width 99 height 33
checkbox input "true"
click at [973, 411] on input "Total" at bounding box center [883, 387] width 595 height 49
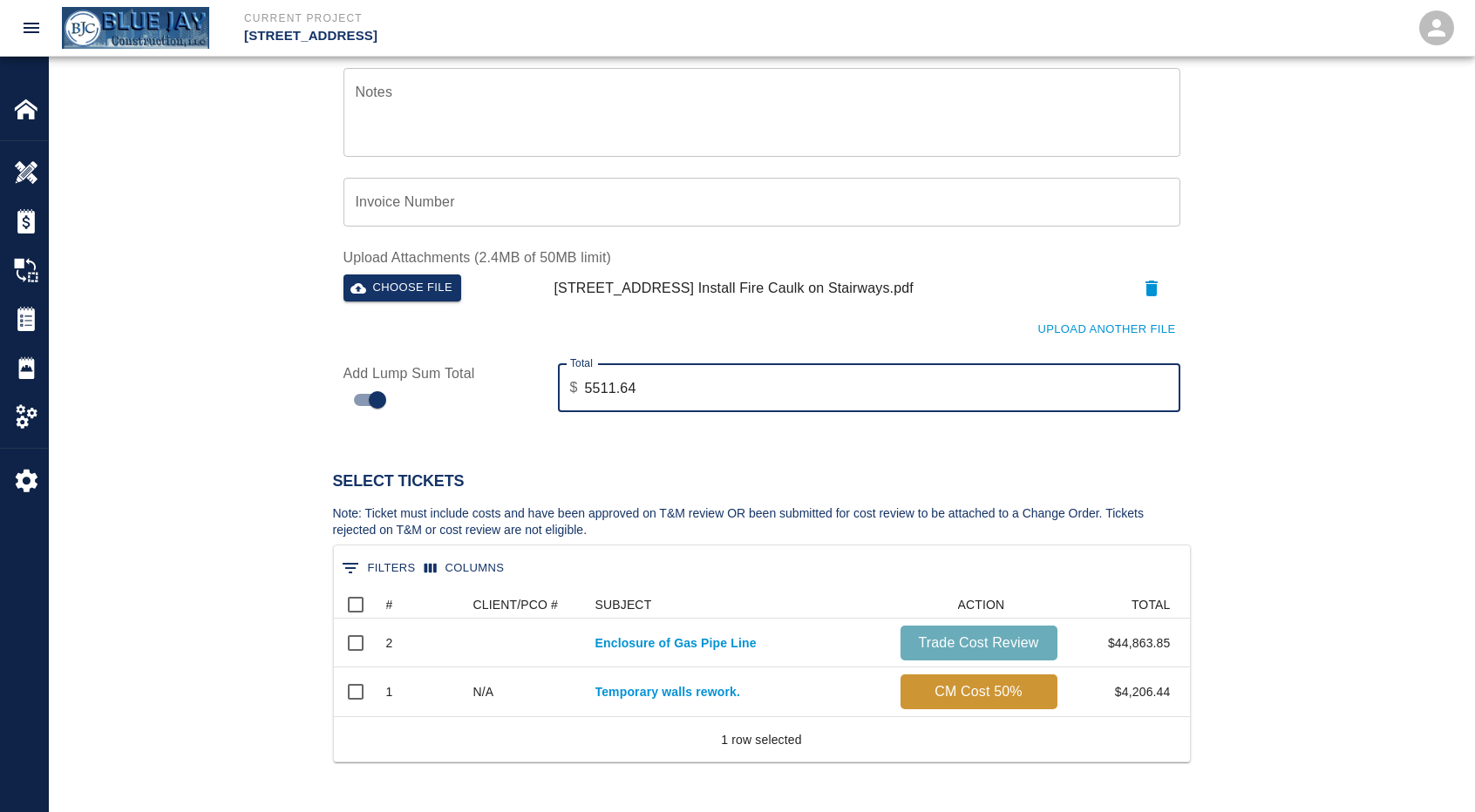
type input "5511.64"
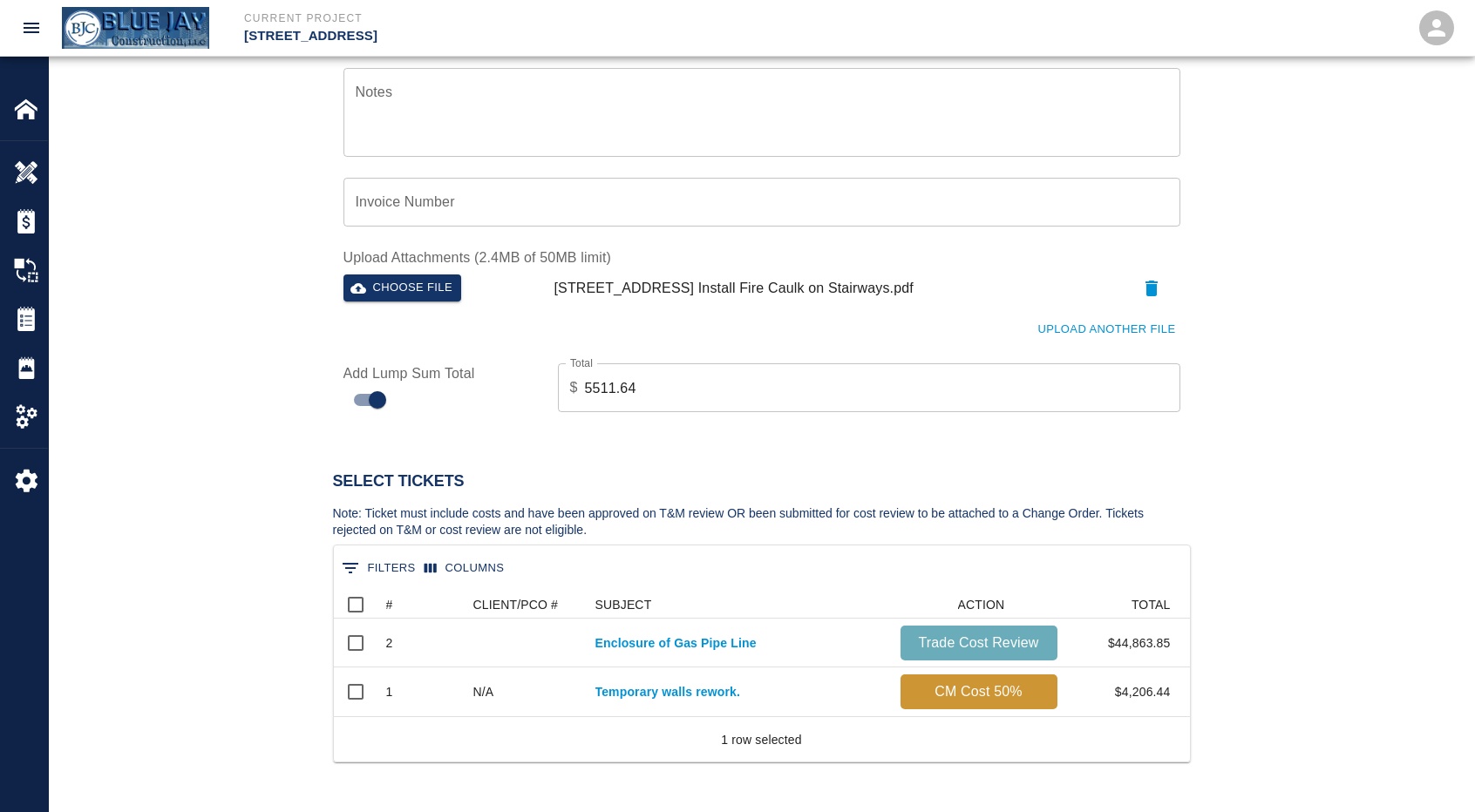
click at [960, 423] on div "Select Tickets Note: Ticket must include costs and have been approved on T&M re…" at bounding box center [762, 650] width 1425 height 468
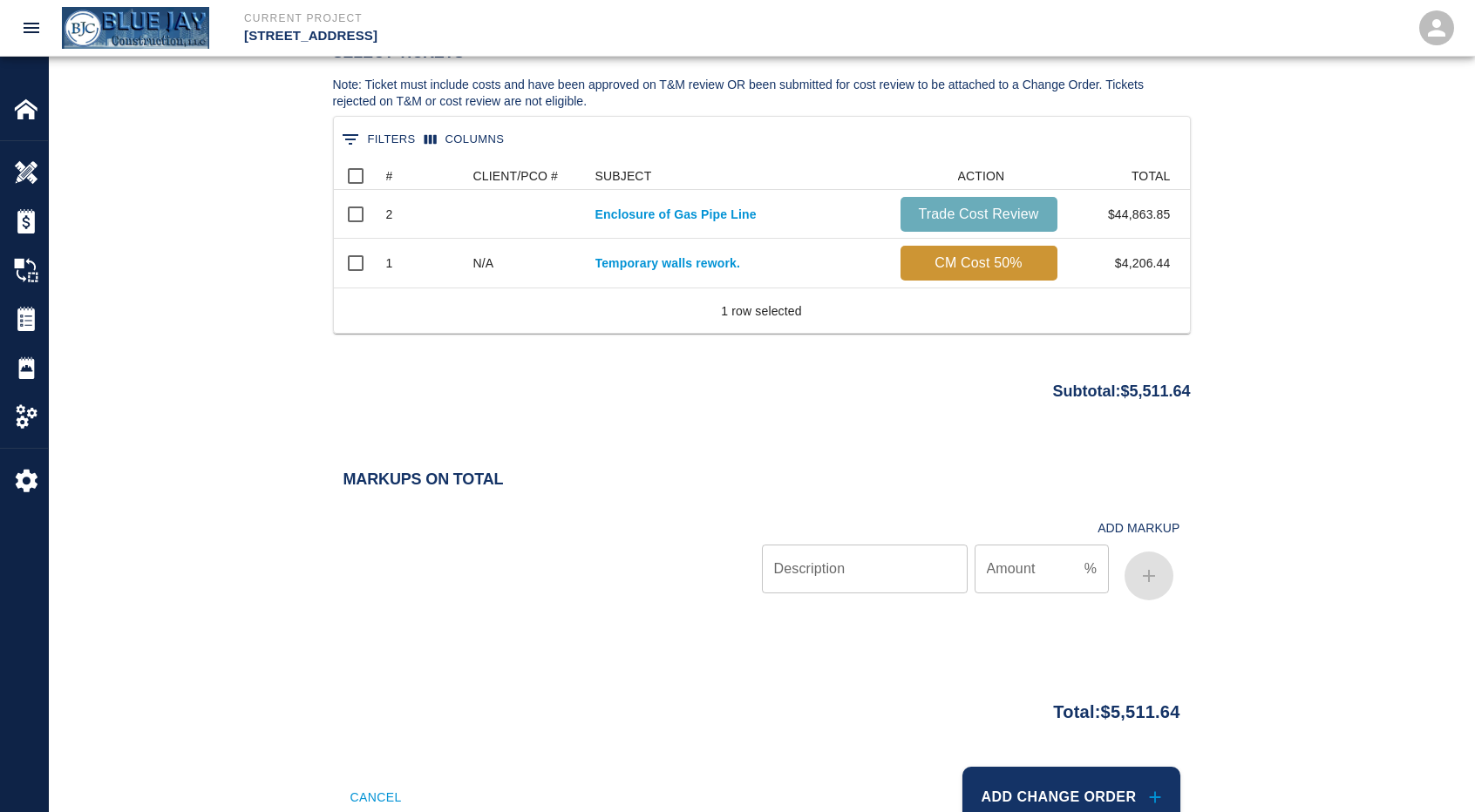
scroll to position [993, 0]
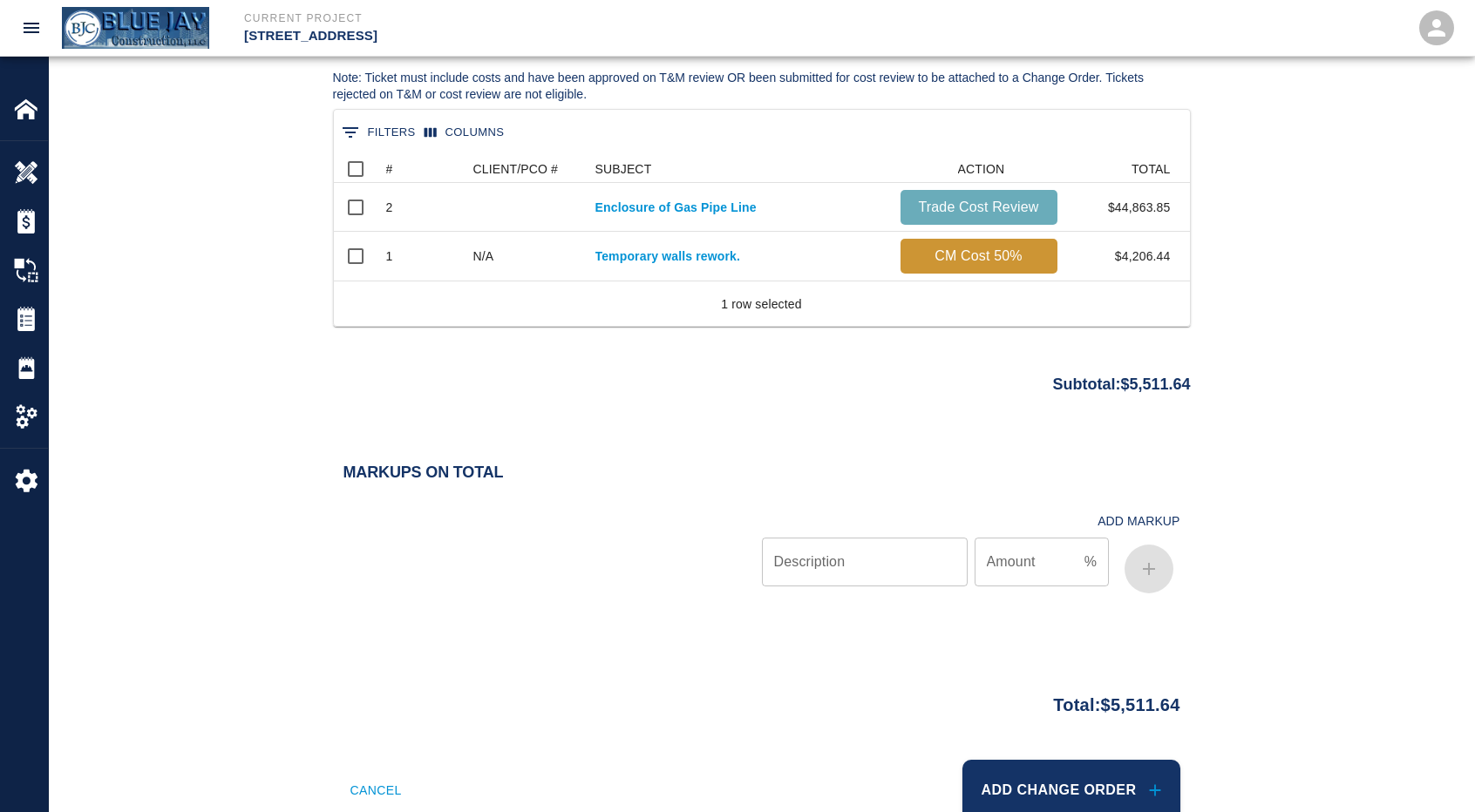
click at [804, 565] on input "Description" at bounding box center [864, 562] width 206 height 49
type input "Overhead/Profit"
click at [1042, 558] on input "Amount" at bounding box center [1025, 562] width 103 height 49
type input "10"
click at [1278, 494] on div "Markups on Total Add Markup Description Overhead/Profit Description Amount 10 %…" at bounding box center [762, 552] width 1425 height 178
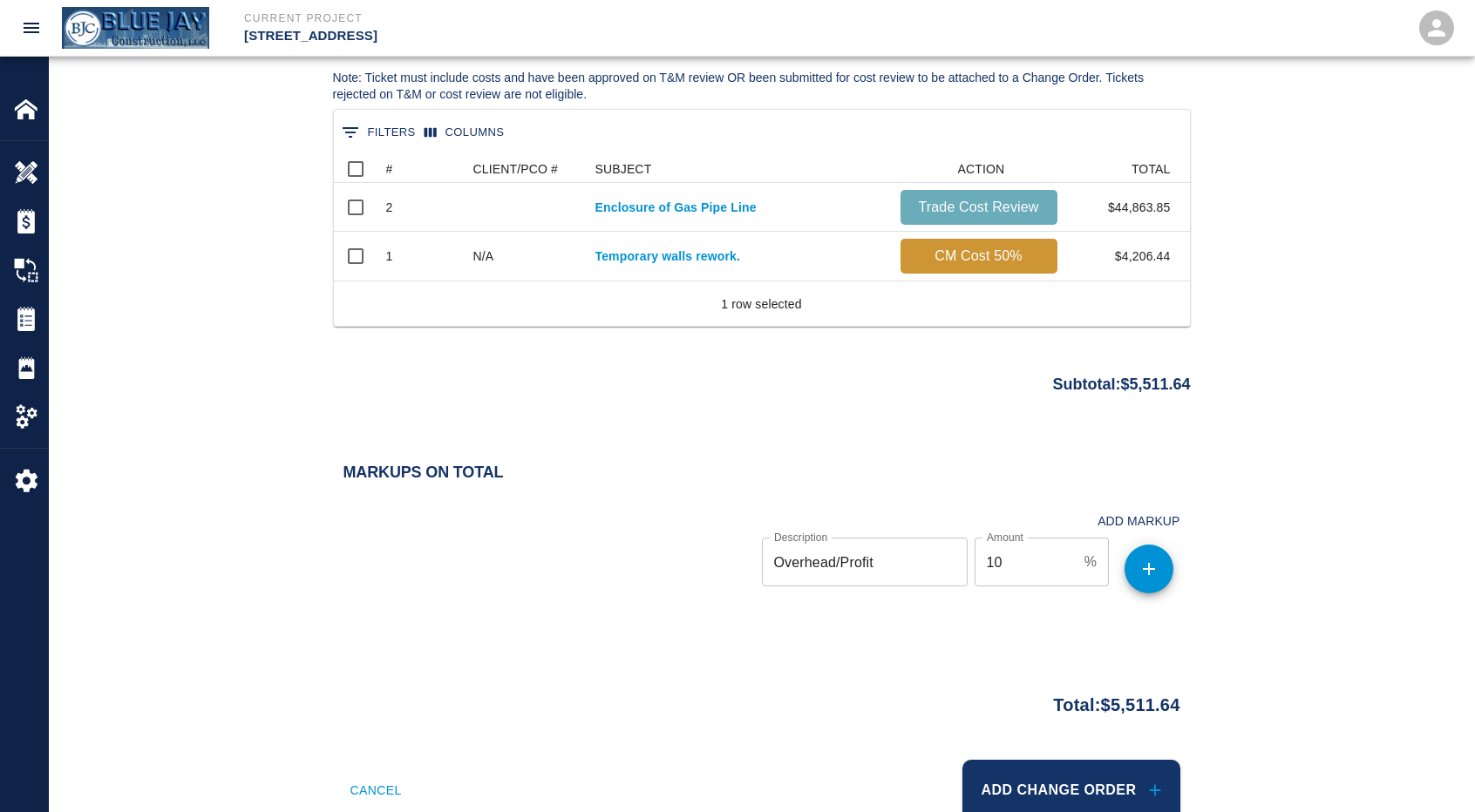
click at [1139, 573] on icon "button" at bounding box center [1149, 568] width 21 height 21
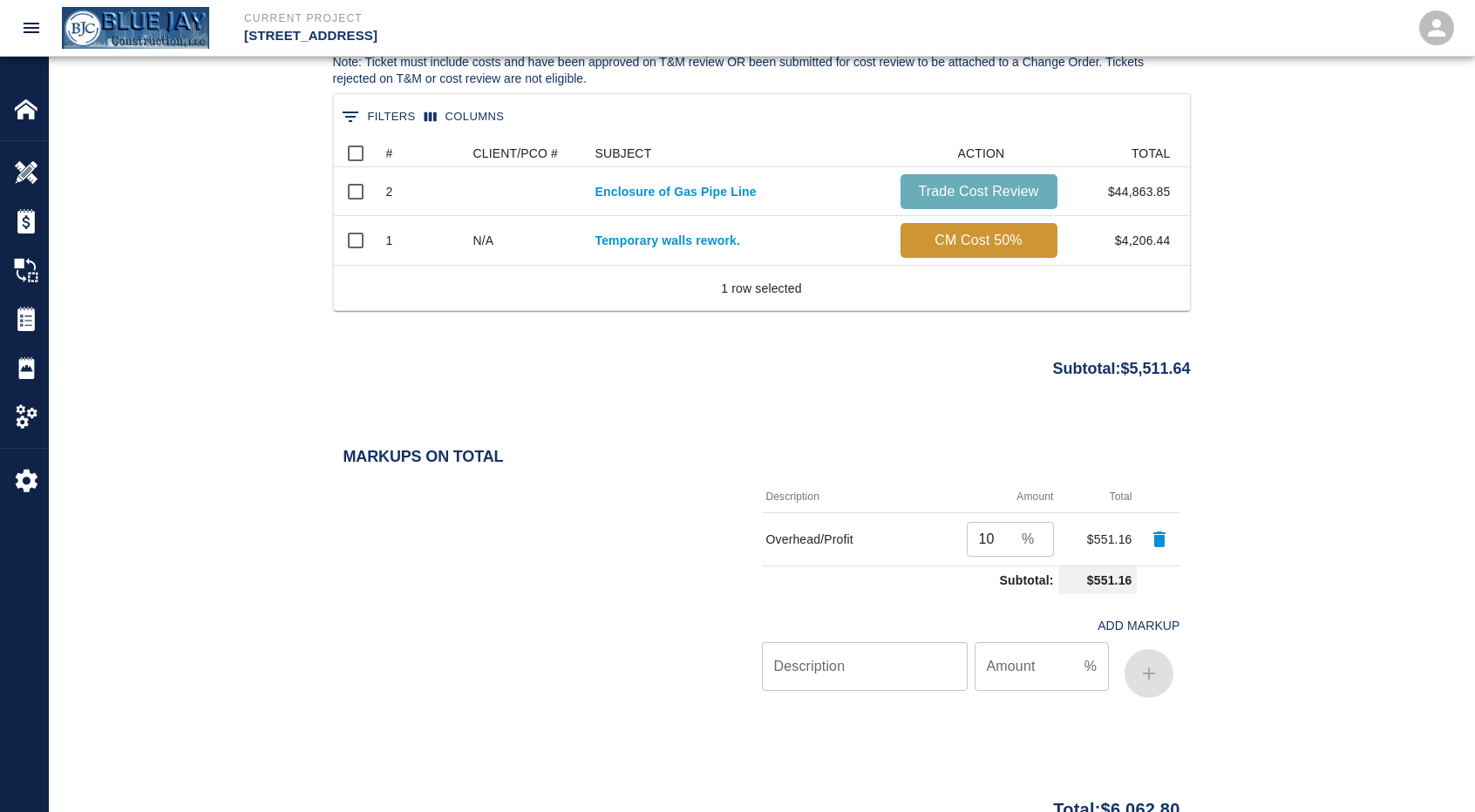
scroll to position [1162, 0]
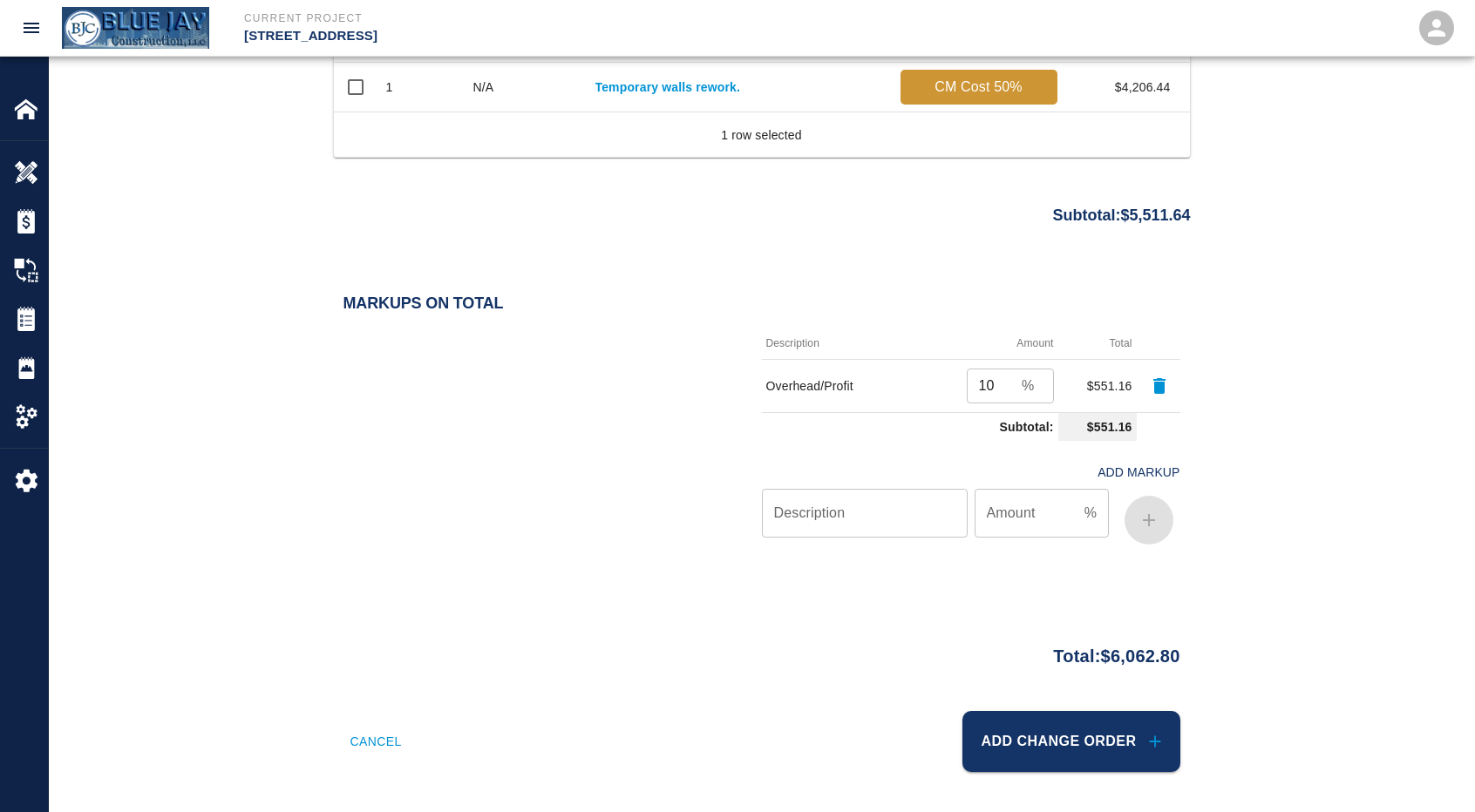
click at [1097, 743] on button "Add Change Order" at bounding box center [1071, 741] width 218 height 61
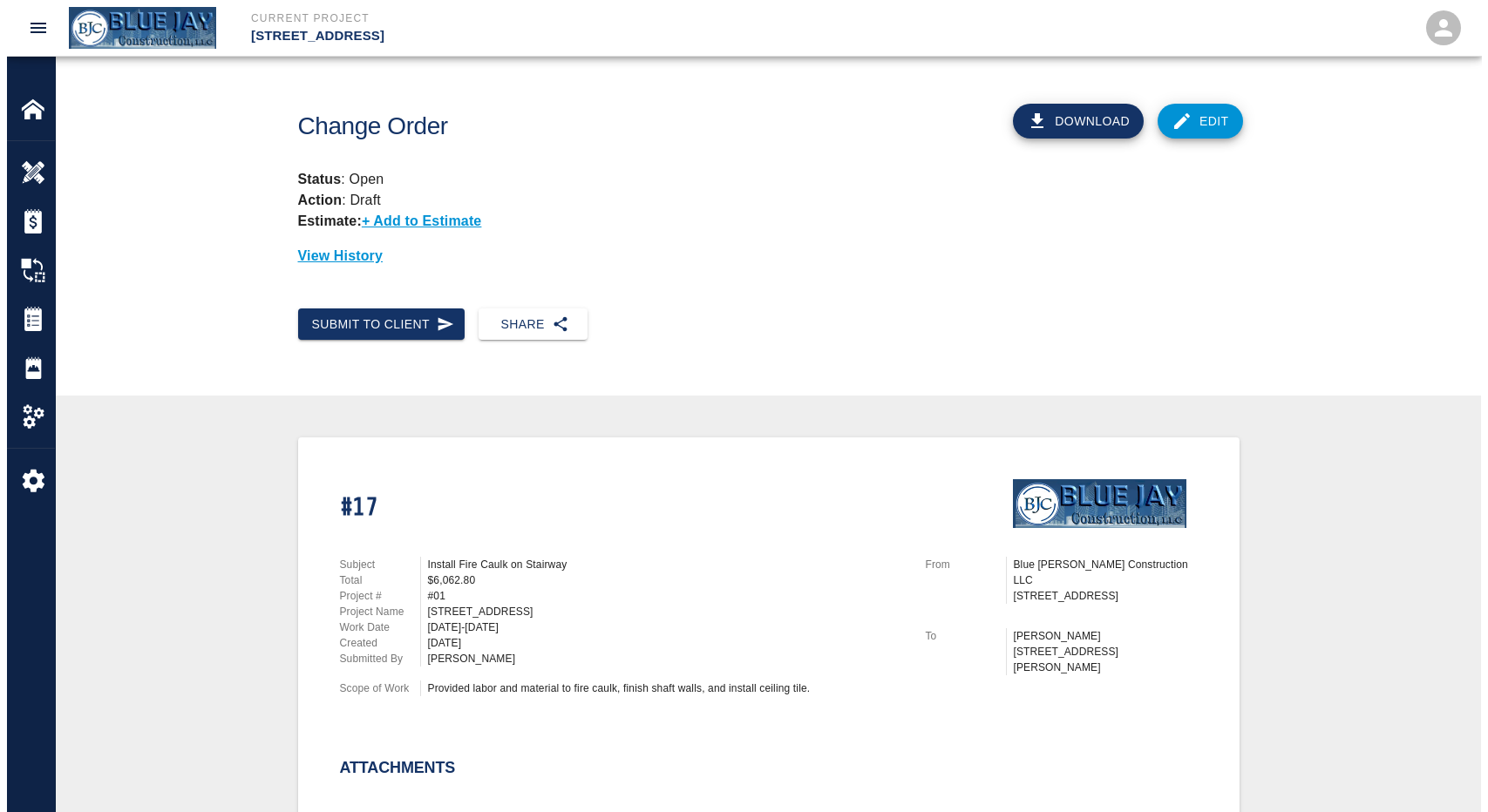
scroll to position [348, 0]
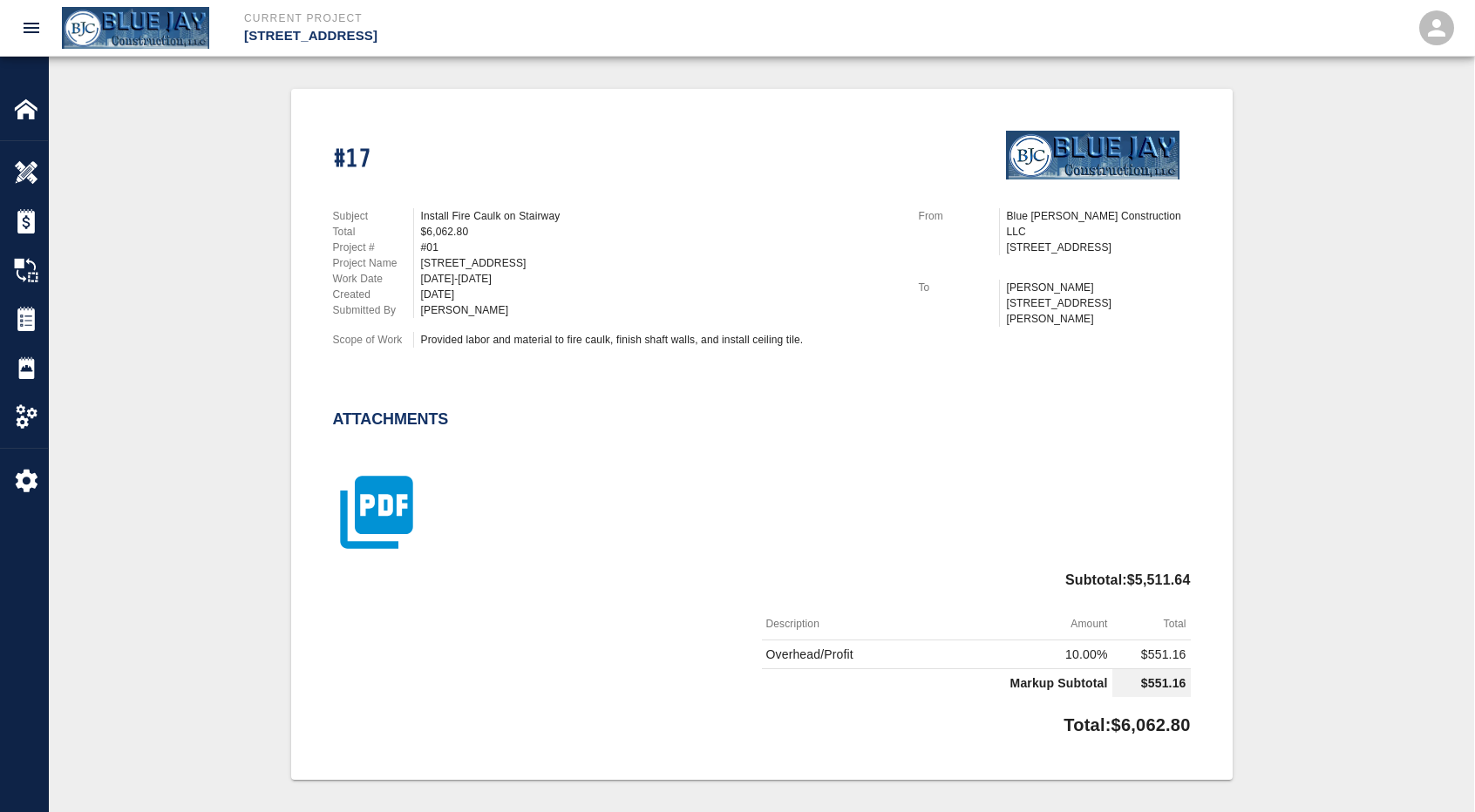
click at [360, 504] on icon "button" at bounding box center [376, 512] width 87 height 87
